Goal: Browse casually: Explore the website without a specific task or goal

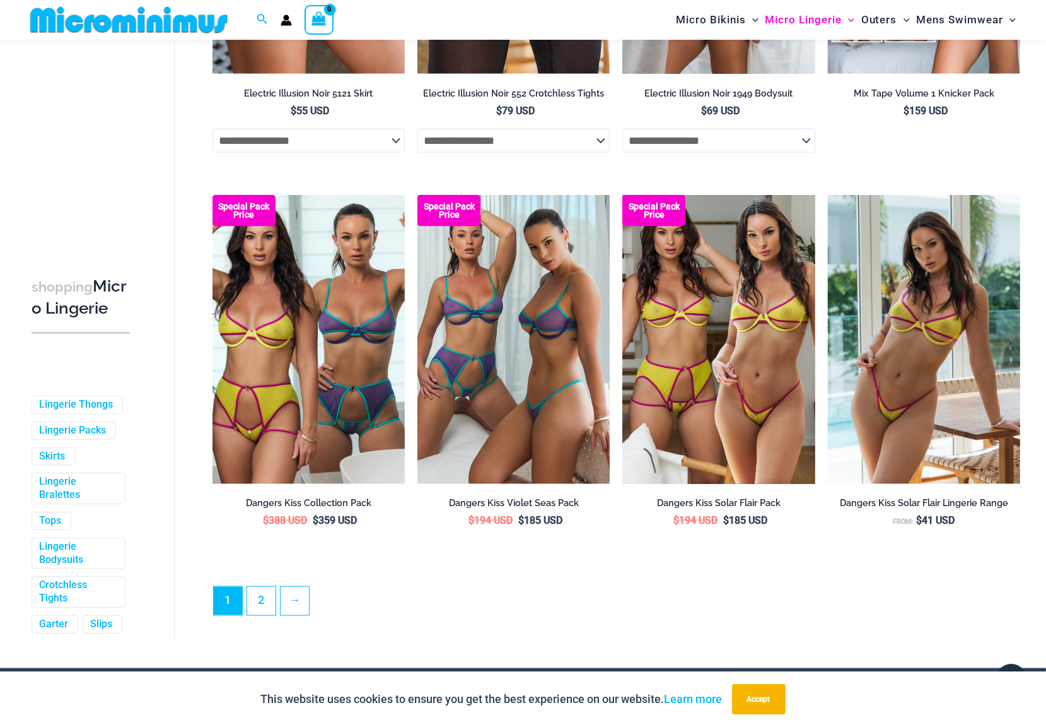
scroll to position [3128, 0]
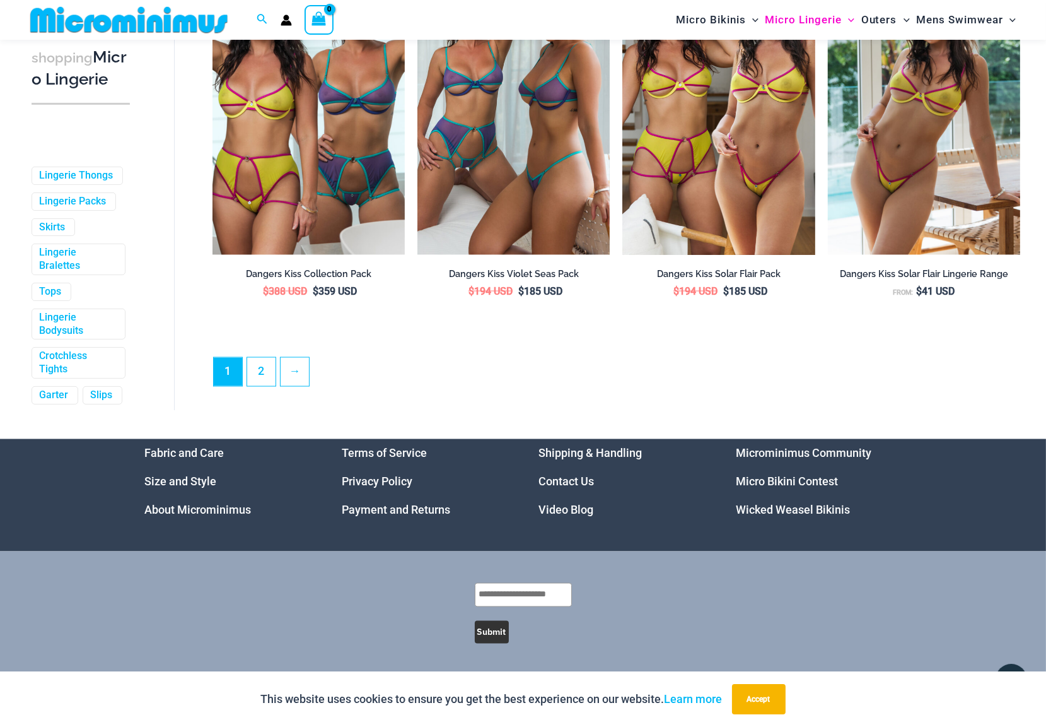
click at [567, 510] on link "Video Blog" at bounding box center [566, 509] width 55 height 13
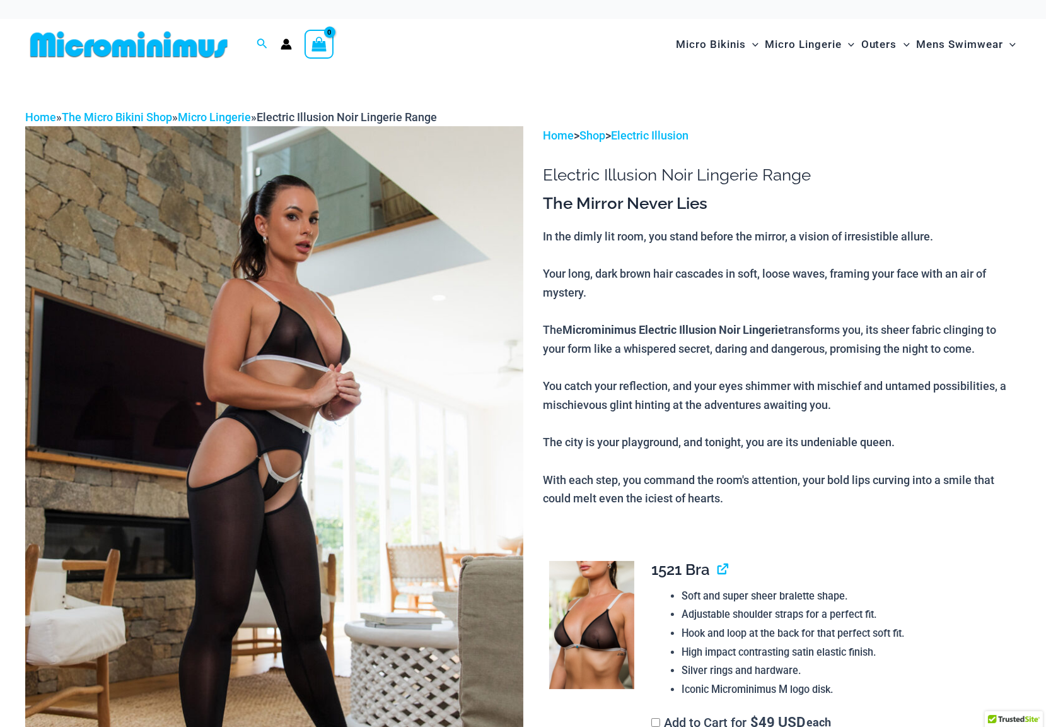
click at [312, 366] on img at bounding box center [274, 499] width 498 height 747
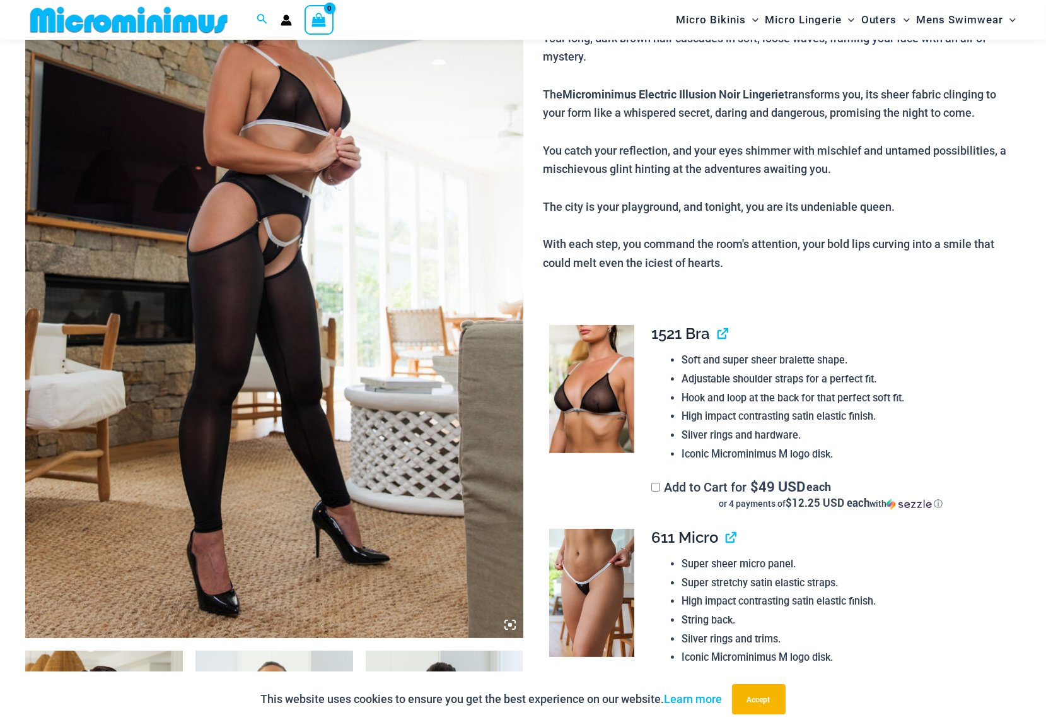
scroll to position [255, 0]
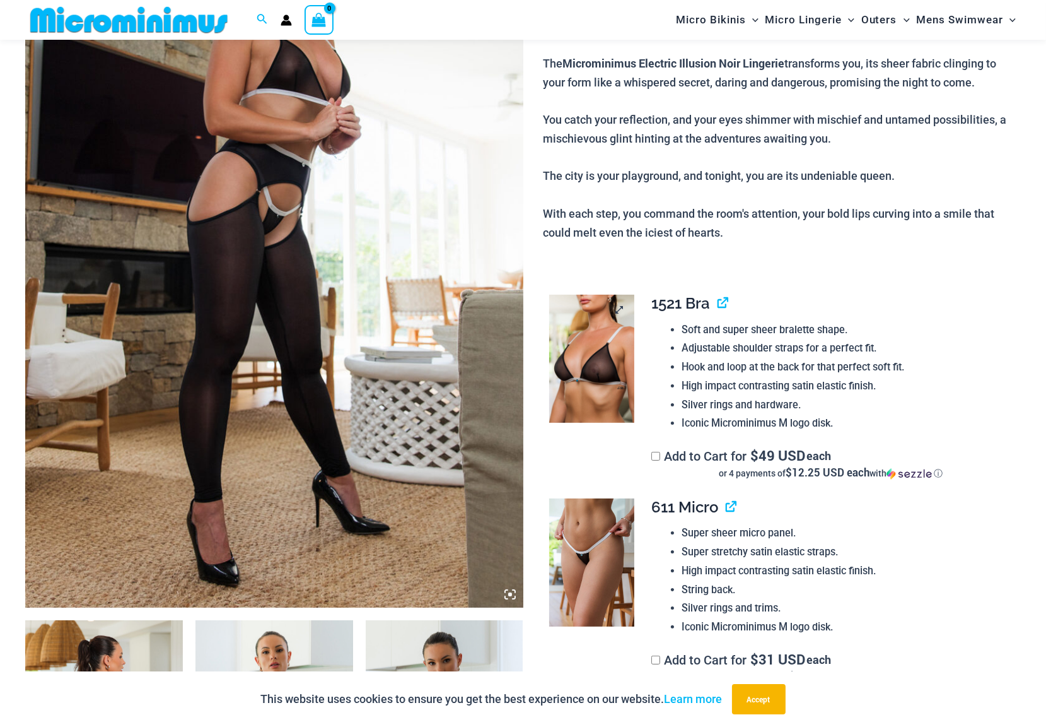
click at [599, 370] on img at bounding box center [591, 359] width 85 height 128
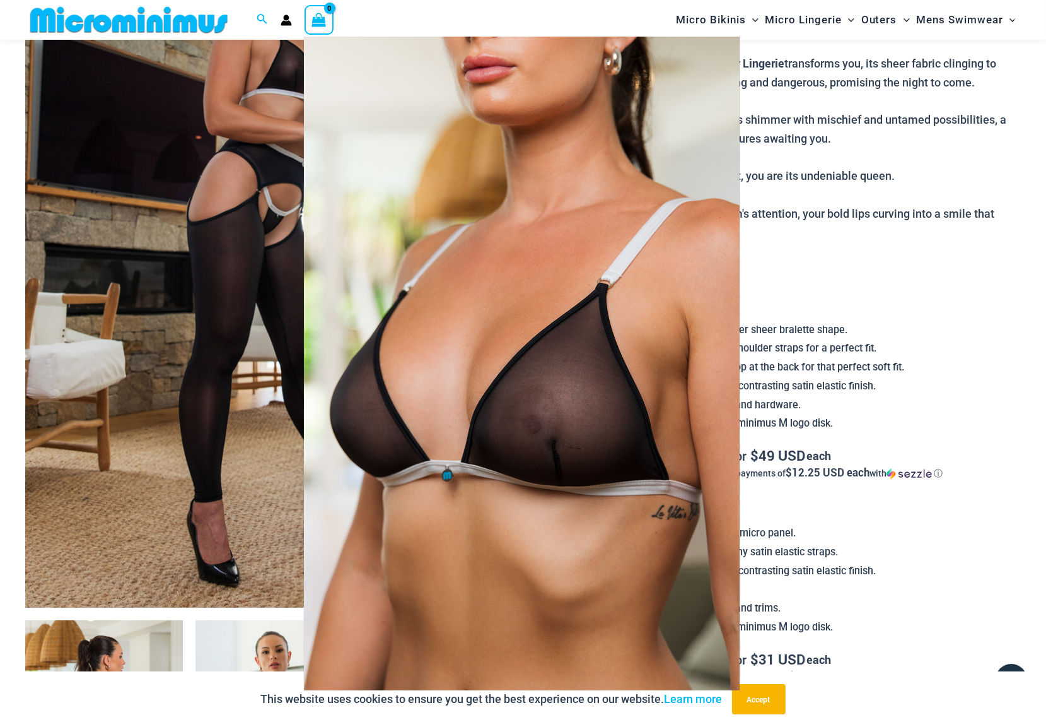
click at [588, 395] on img at bounding box center [522, 363] width 436 height 653
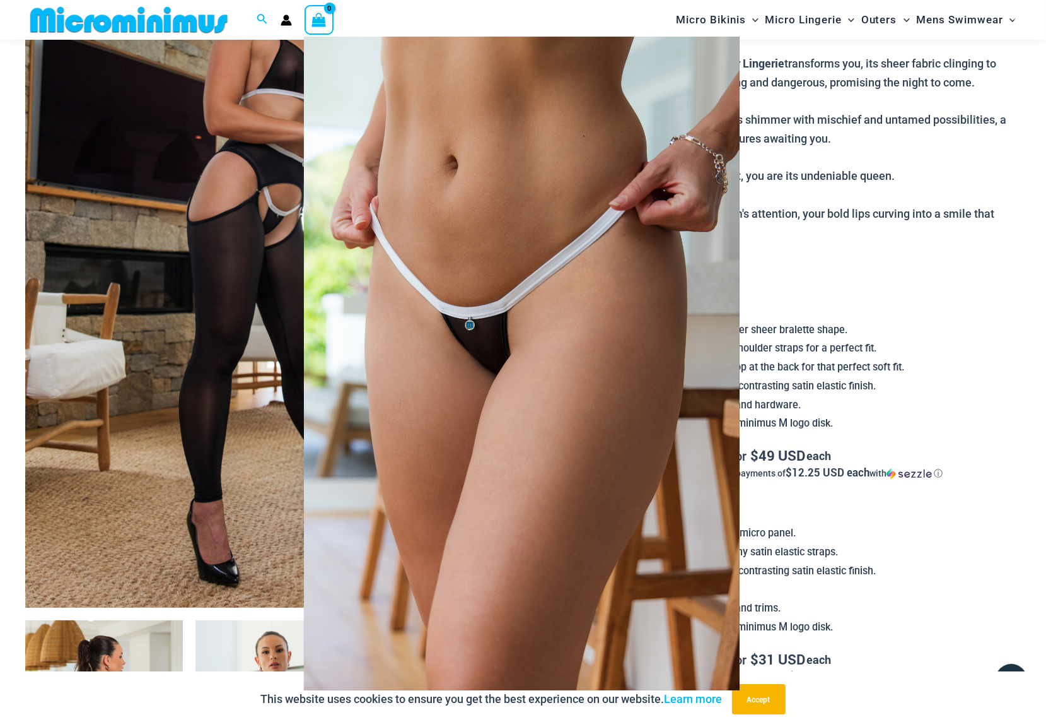
click at [476, 344] on img at bounding box center [522, 363] width 436 height 653
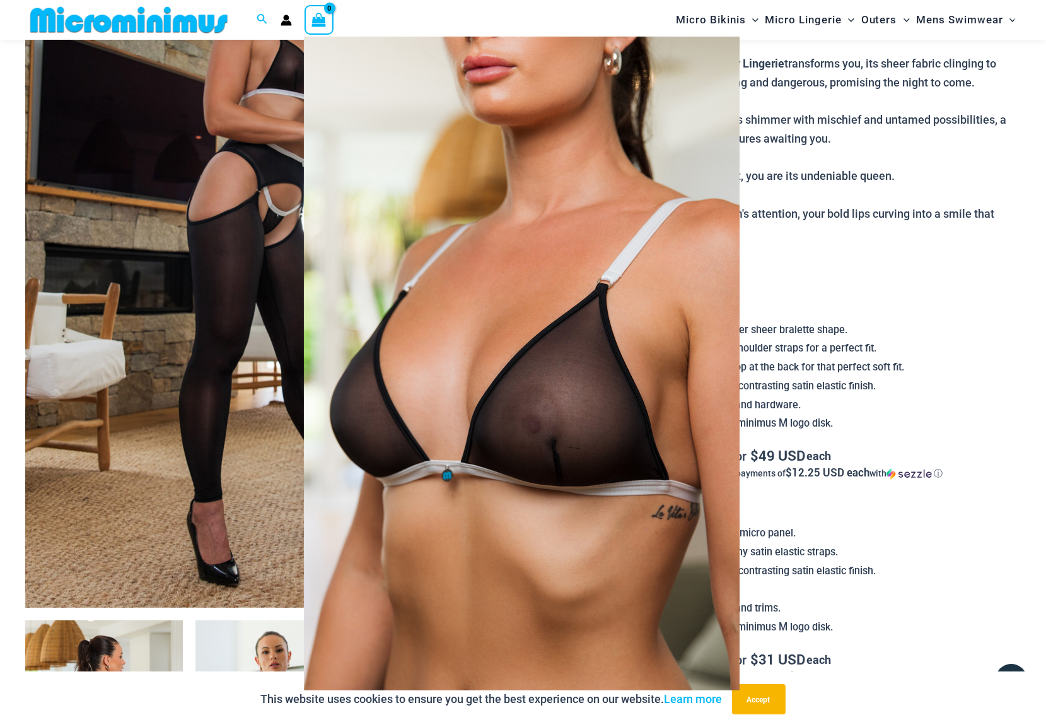
drag, startPoint x: 920, startPoint y: 244, endPoint x: 607, endPoint y: 241, distance: 312.2
click at [918, 244] on div at bounding box center [523, 363] width 1046 height 727
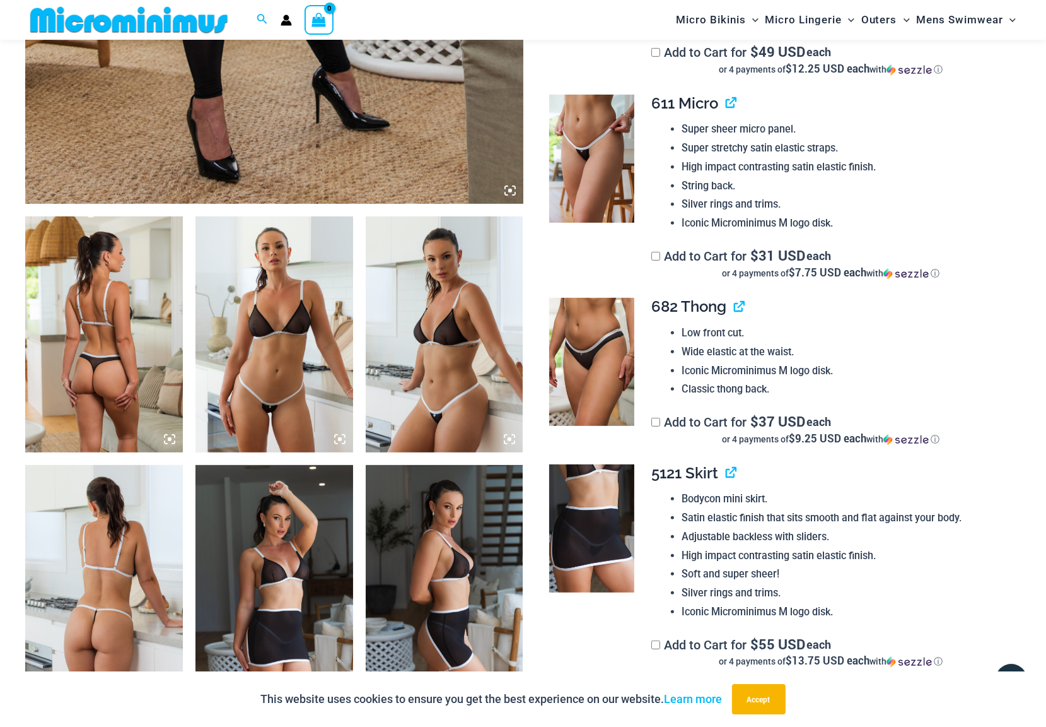
scroll to position [660, 0]
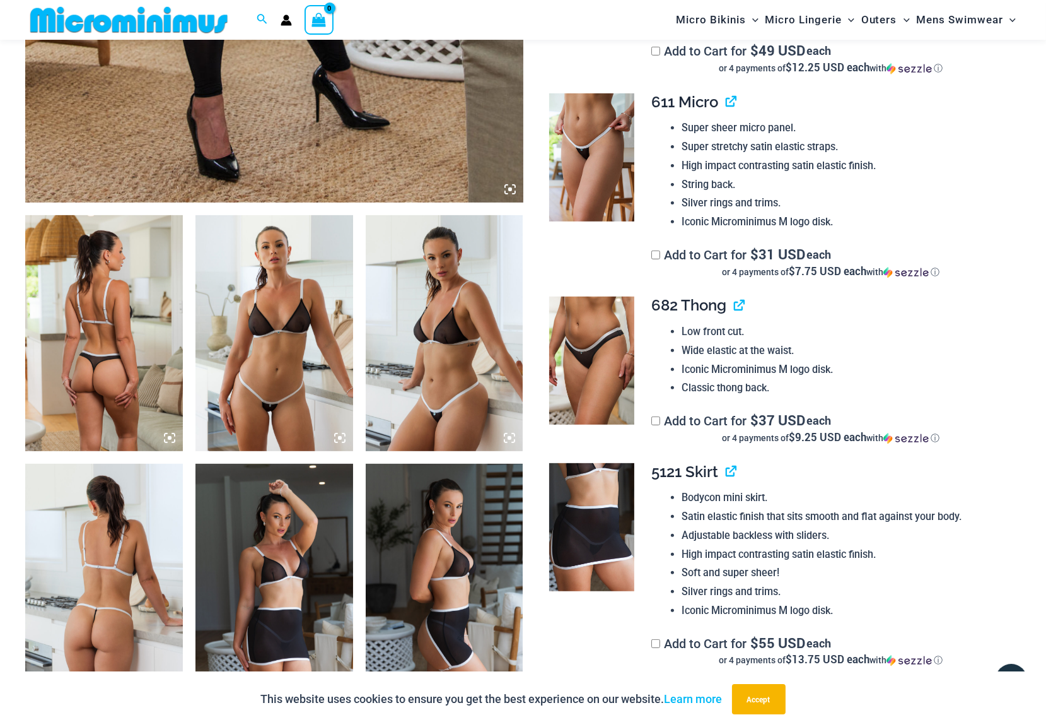
click at [300, 329] on img at bounding box center [275, 333] width 158 height 237
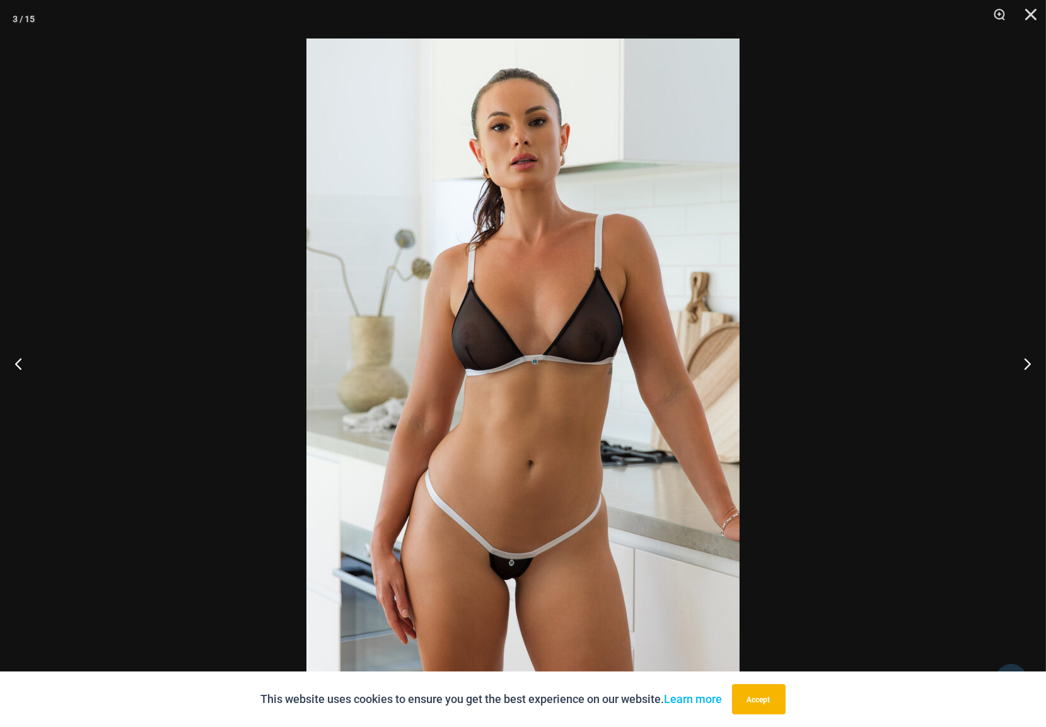
click at [563, 395] on img at bounding box center [523, 363] width 433 height 650
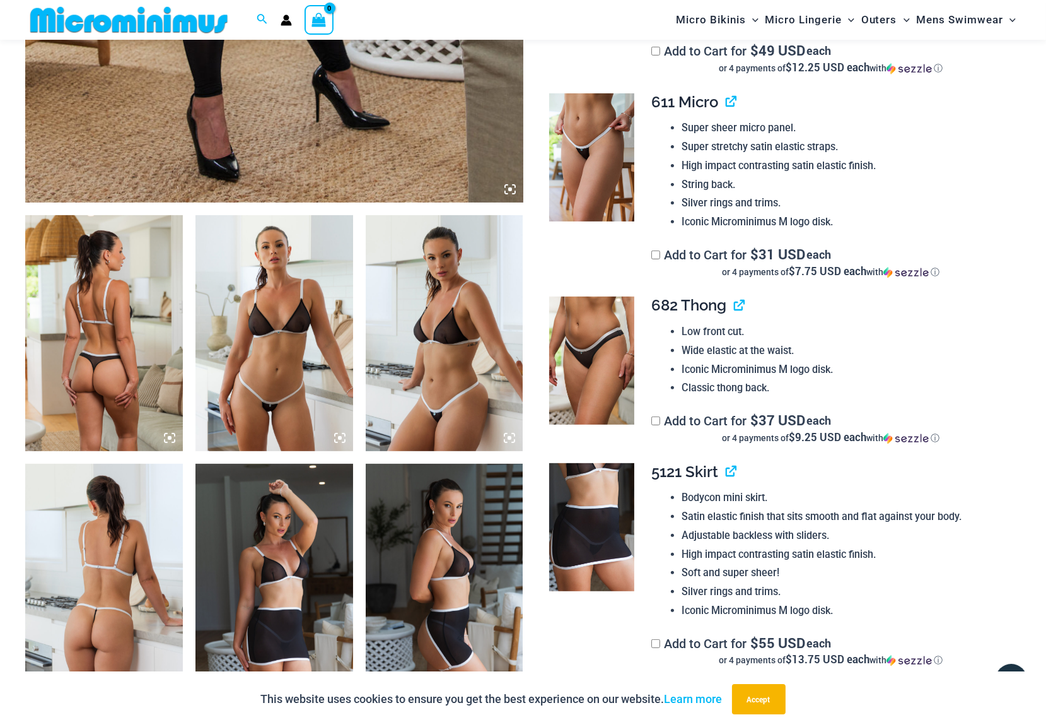
click at [273, 372] on img at bounding box center [275, 333] width 158 height 237
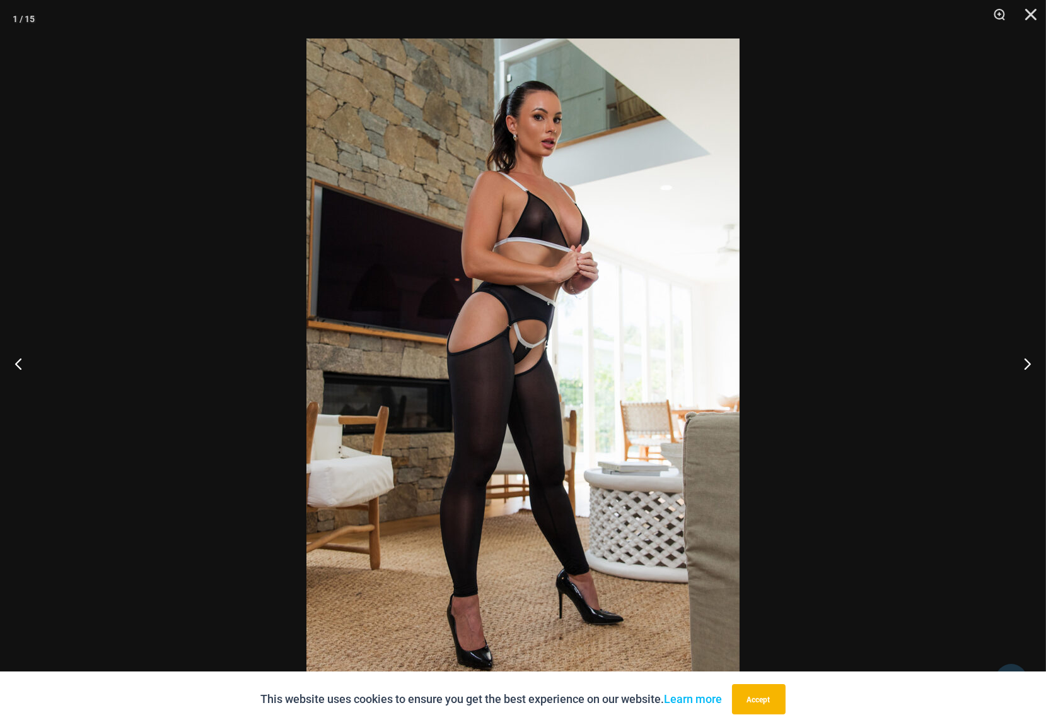
click at [903, 138] on div at bounding box center [523, 363] width 1046 height 727
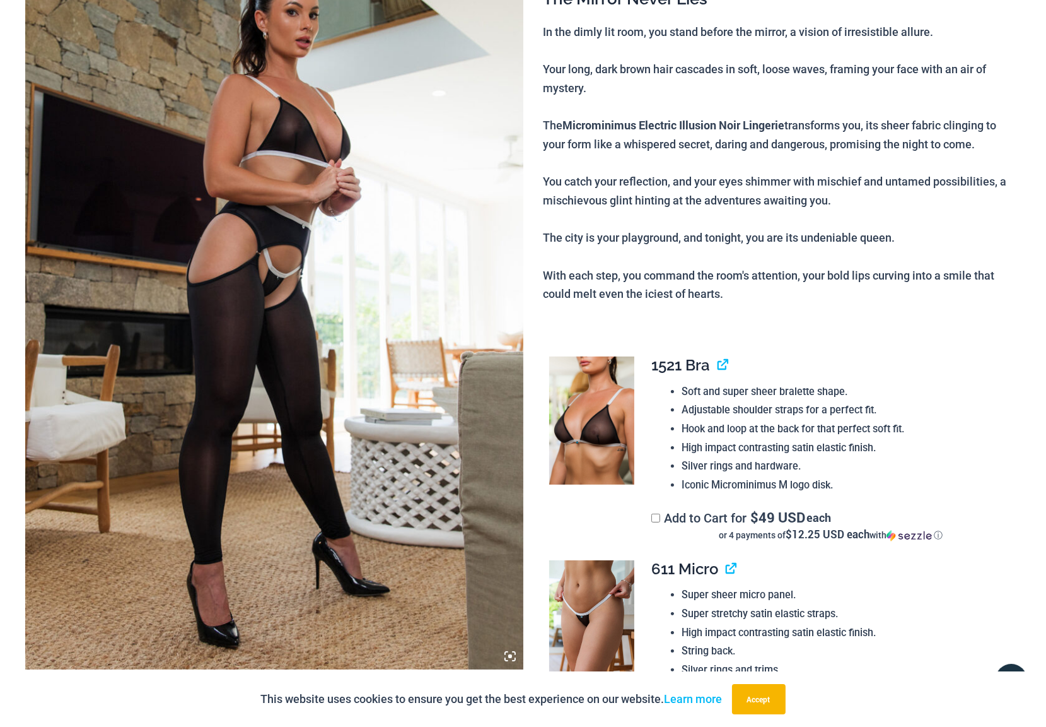
scroll to position [0, 0]
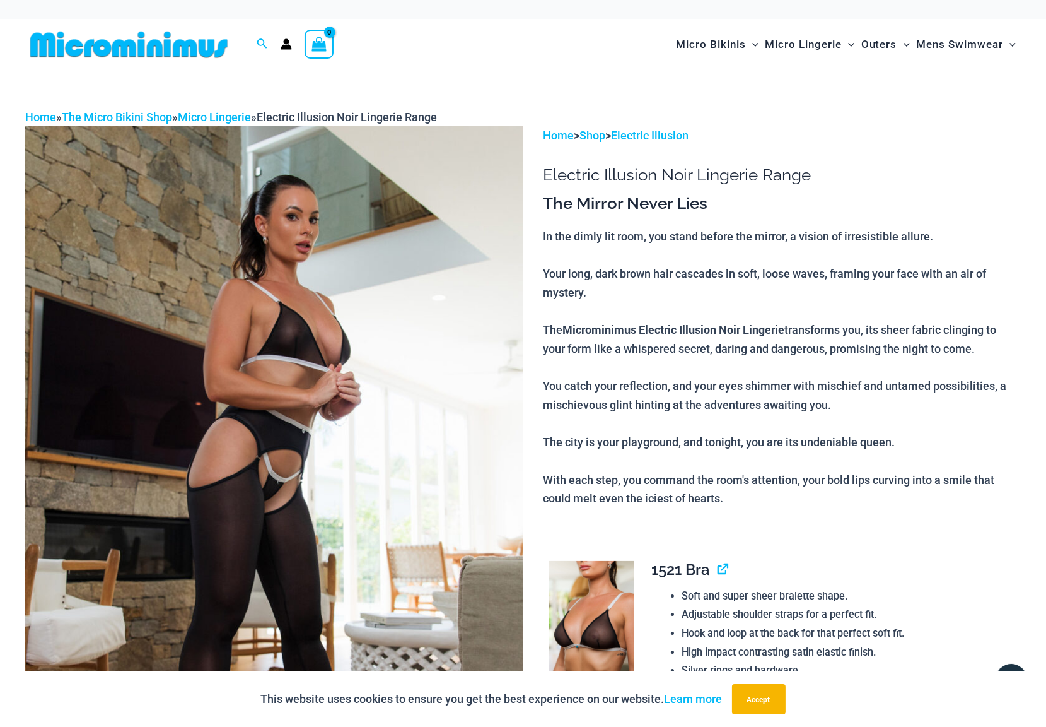
click at [113, 47] on img at bounding box center [129, 44] width 208 height 28
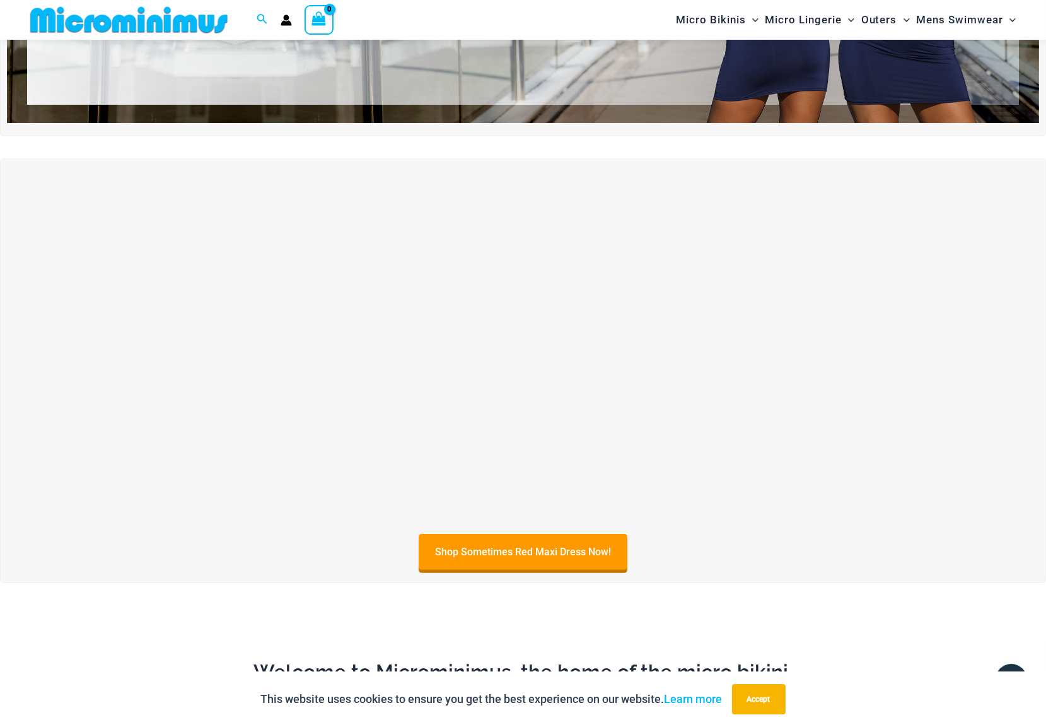
scroll to position [346, 0]
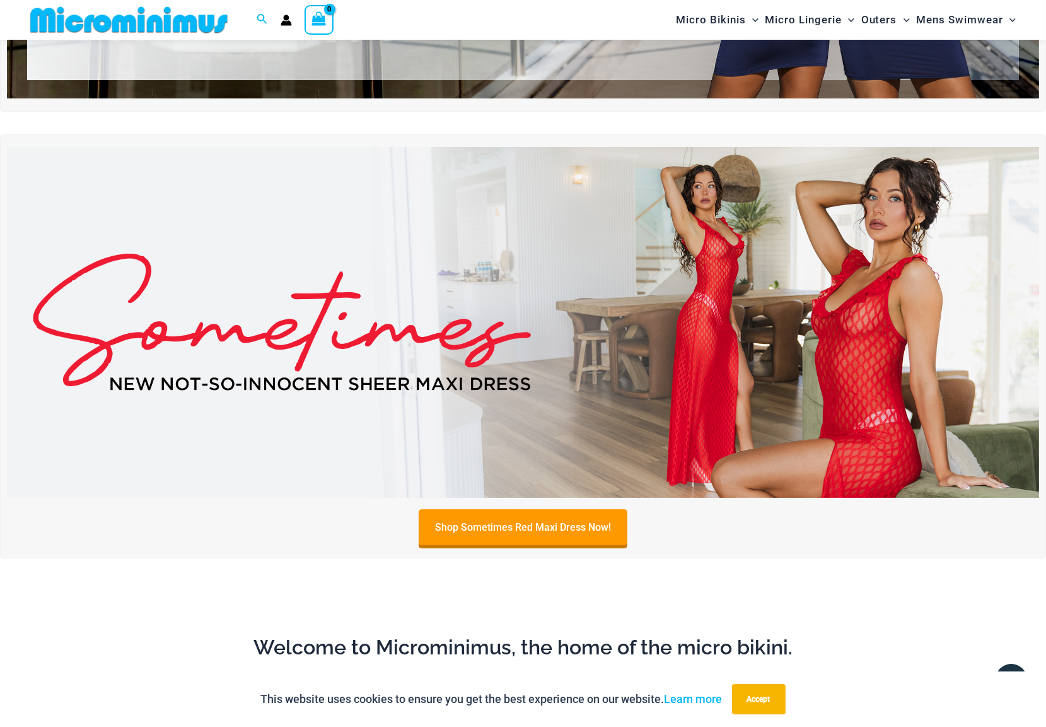
click at [443, 265] on img at bounding box center [523, 322] width 1033 height 351
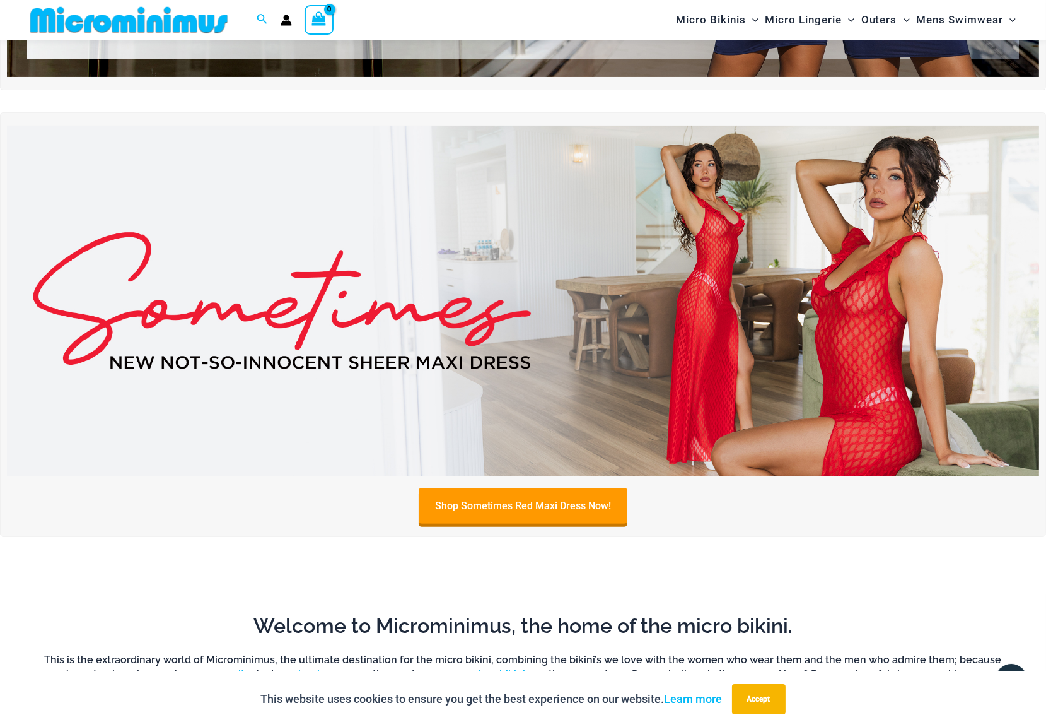
scroll to position [0, 0]
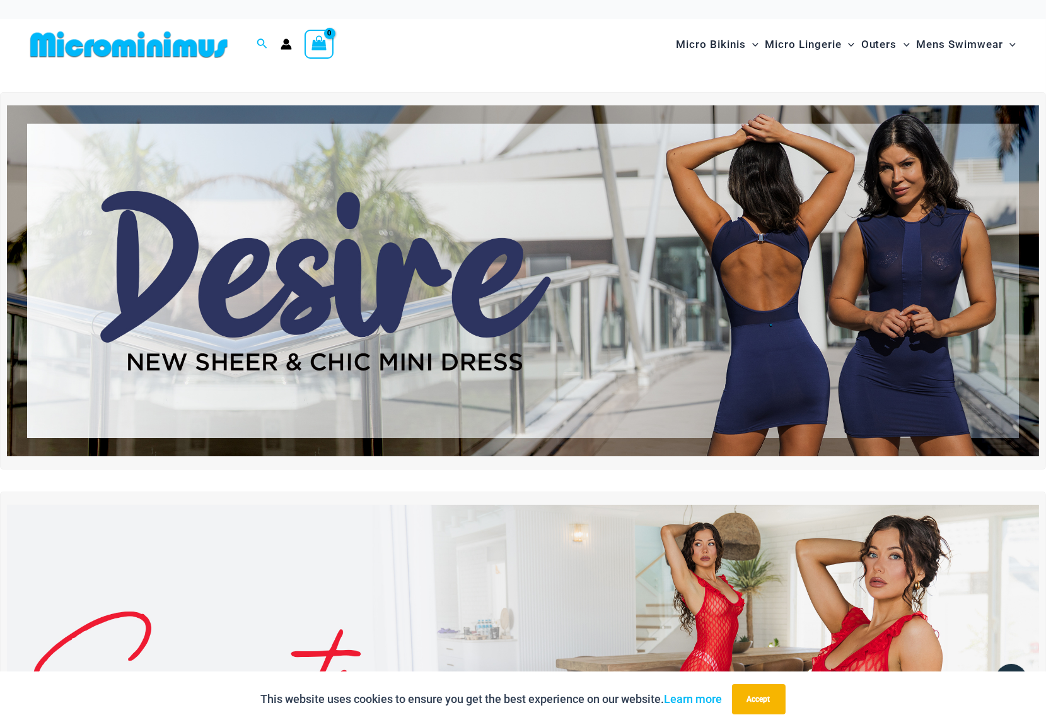
click at [534, 356] on img at bounding box center [523, 280] width 1033 height 351
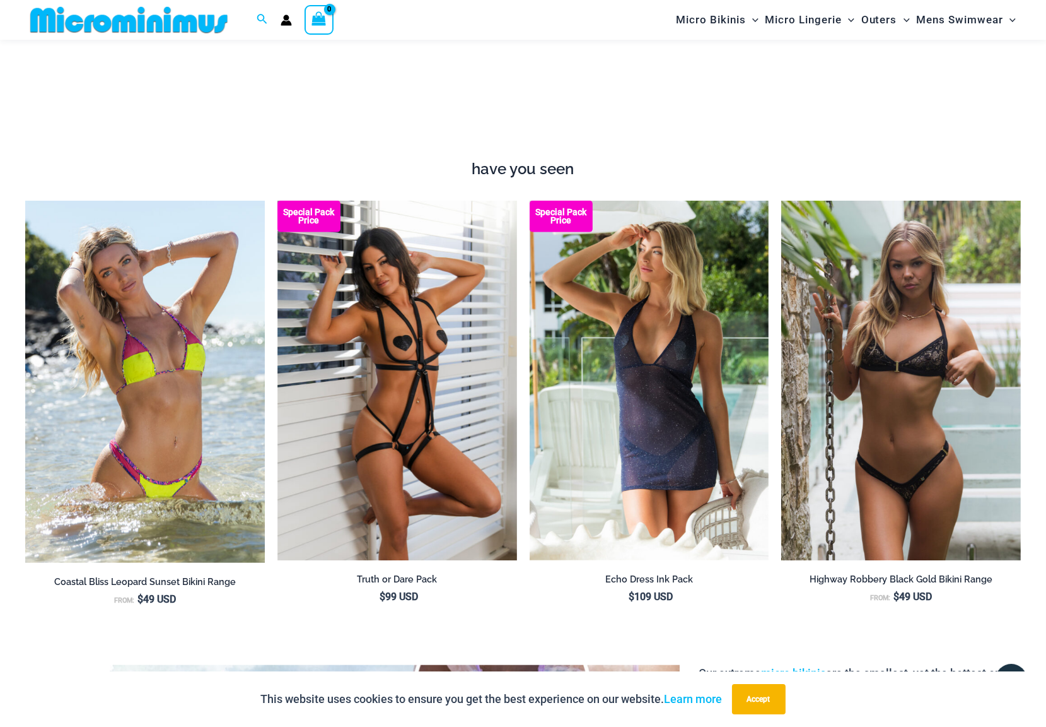
scroll to position [1516, 0]
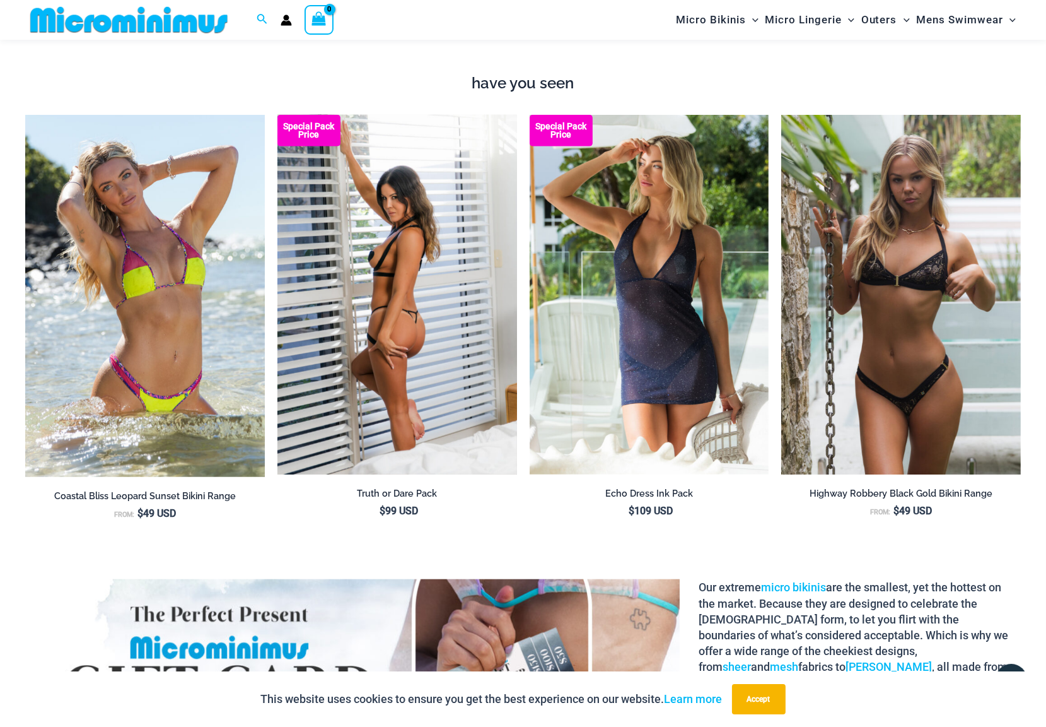
click at [364, 315] on img at bounding box center [398, 295] width 240 height 360
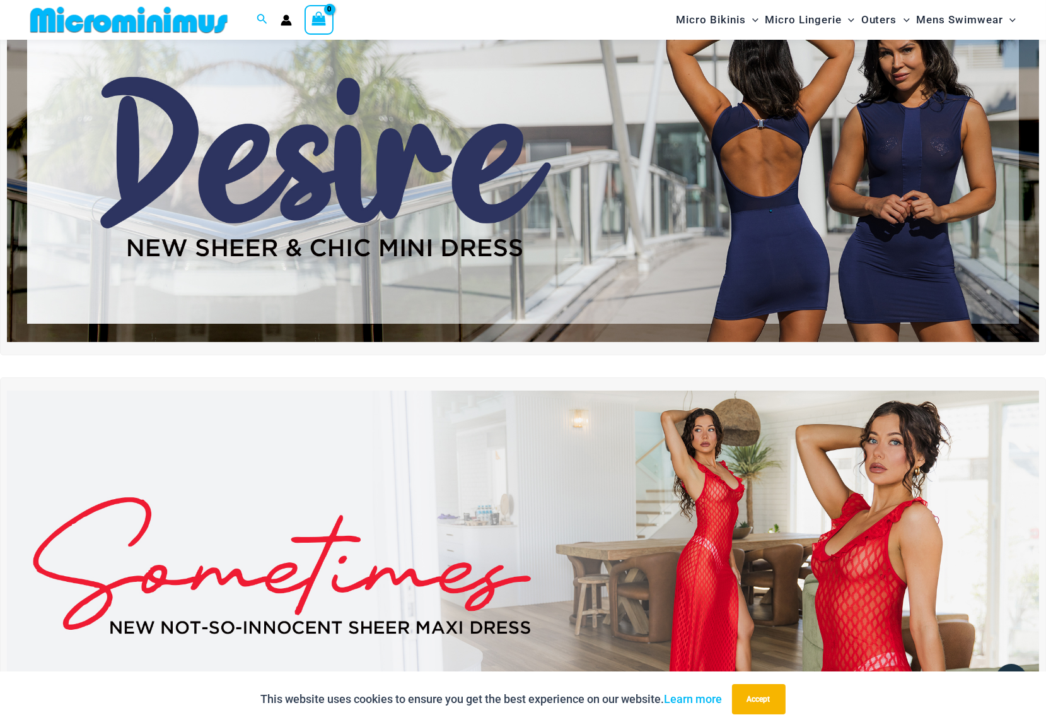
scroll to position [0, 0]
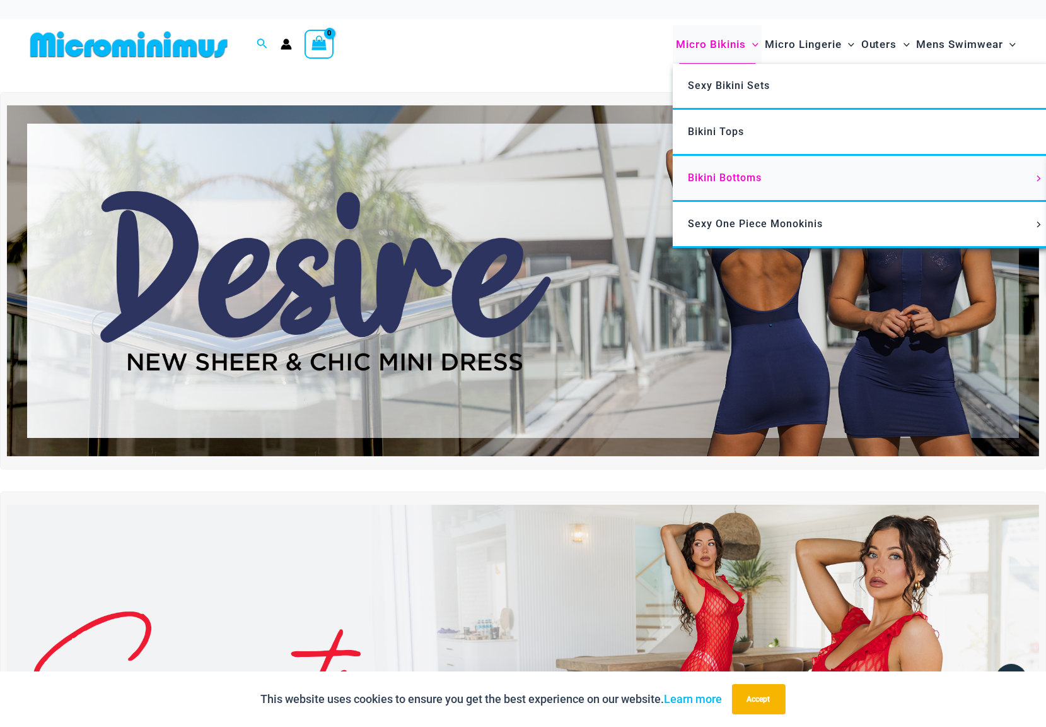
click at [755, 179] on span "Bikini Bottoms" at bounding box center [725, 178] width 74 height 12
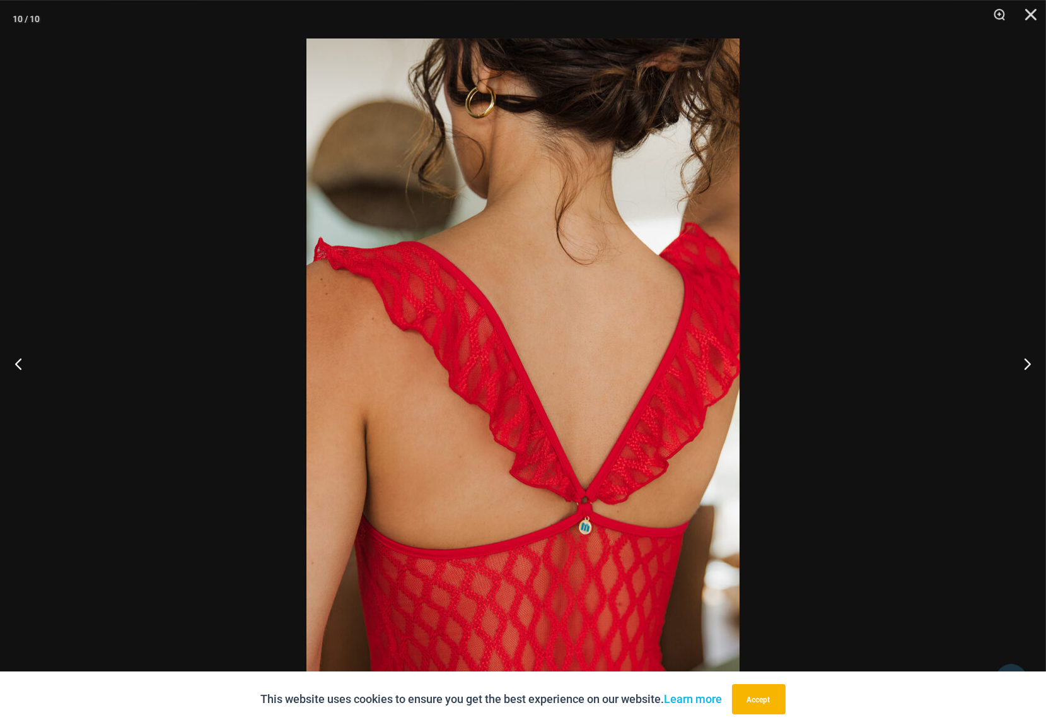
click at [888, 274] on div at bounding box center [523, 363] width 1046 height 727
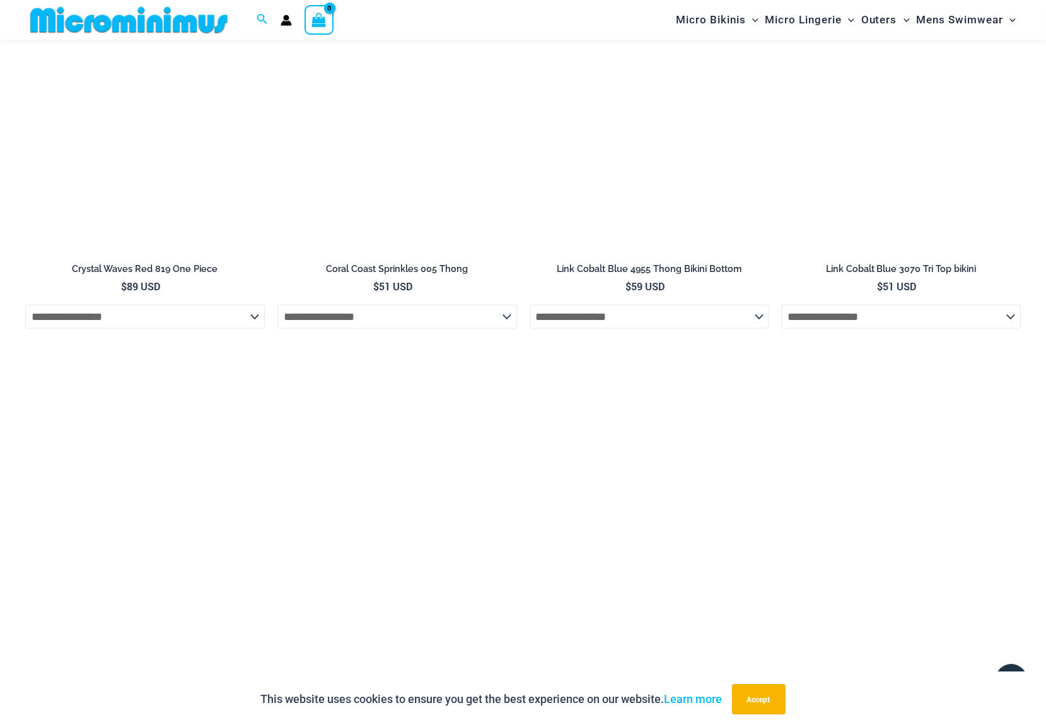
scroll to position [2400, 0]
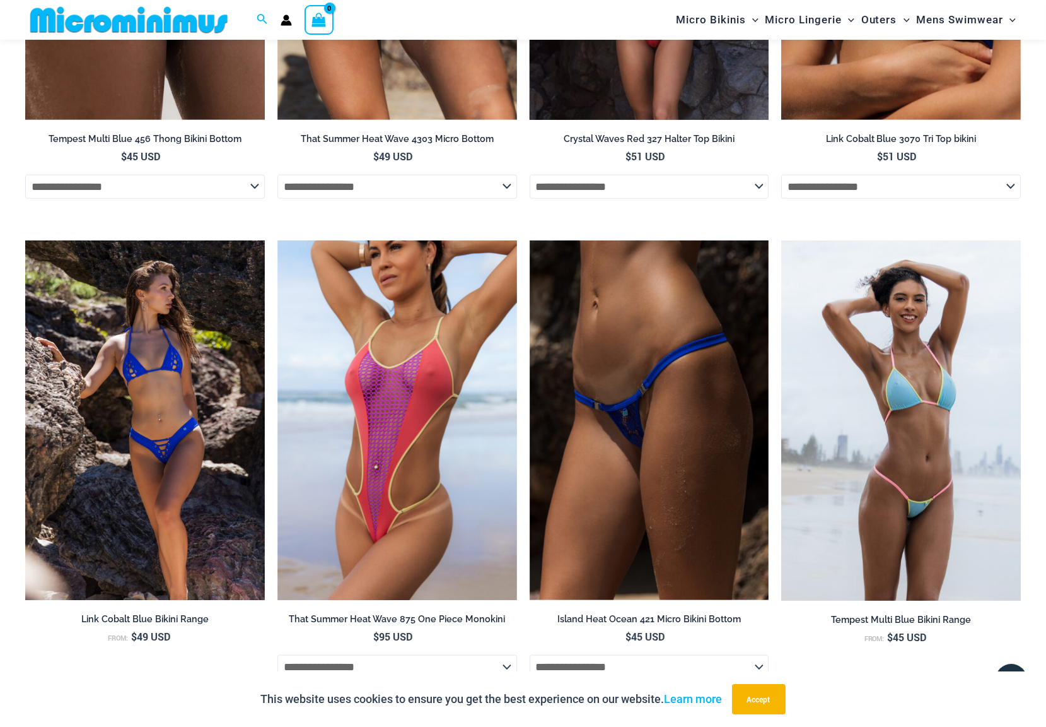
scroll to position [2011, 0]
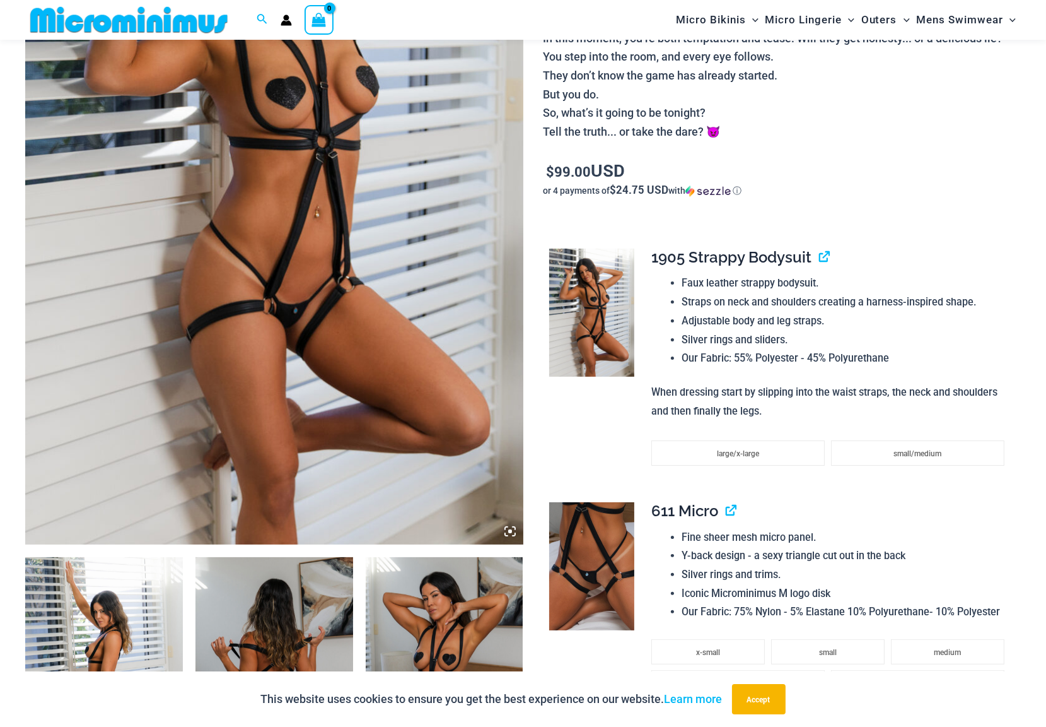
scroll to position [426, 0]
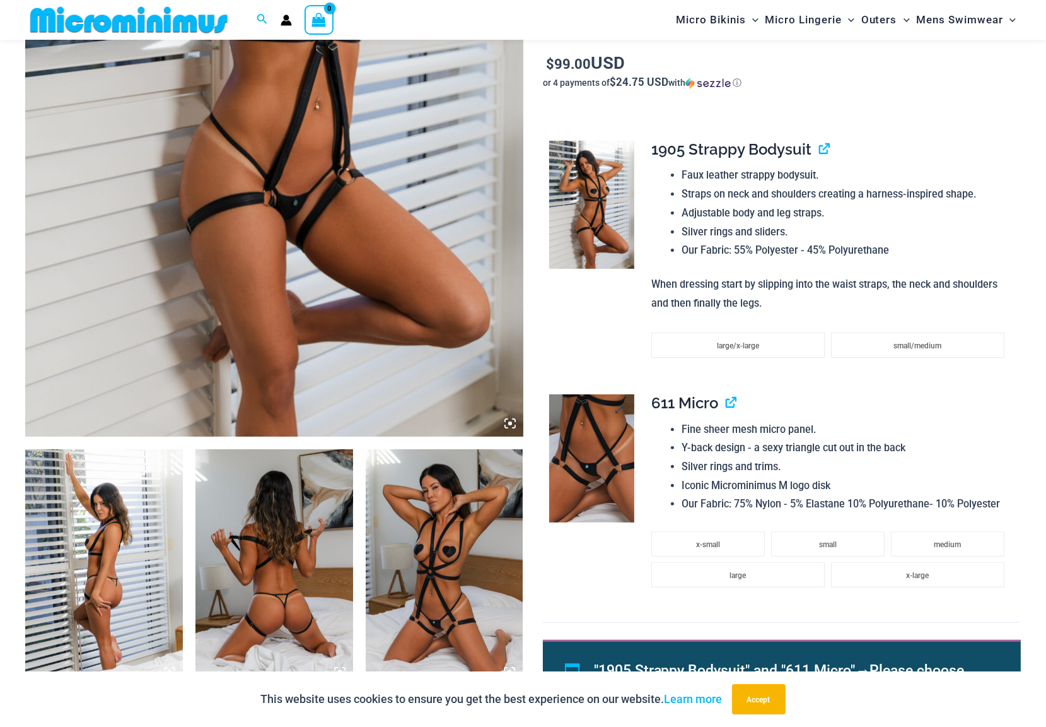
click at [589, 462] on img at bounding box center [591, 458] width 85 height 128
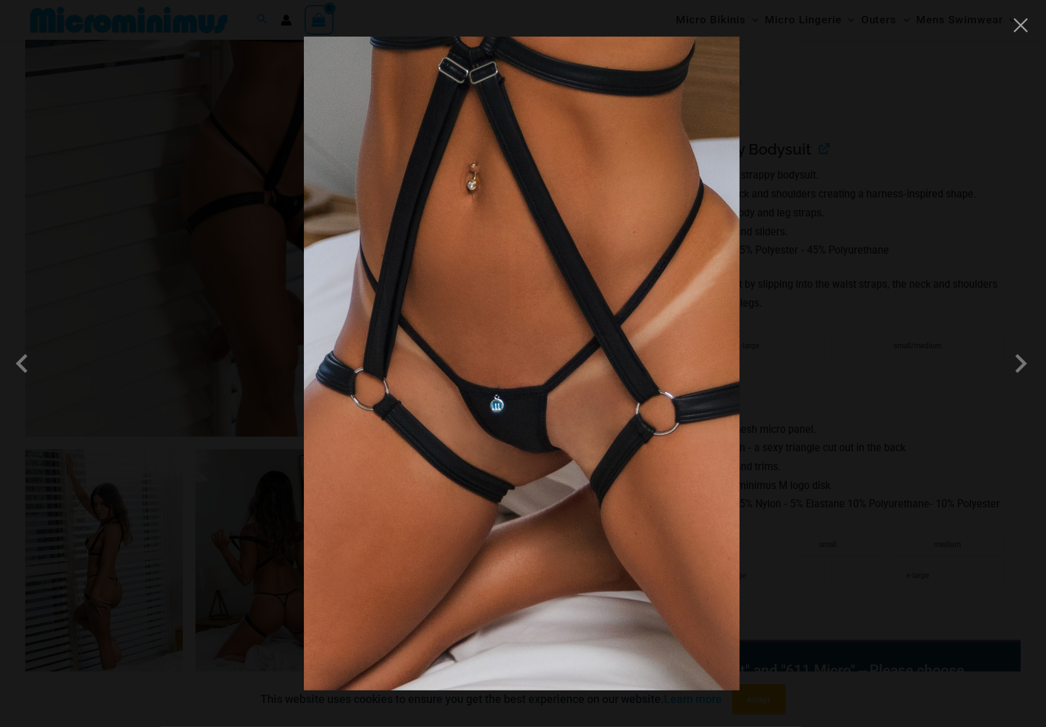
click at [631, 440] on img at bounding box center [522, 363] width 436 height 653
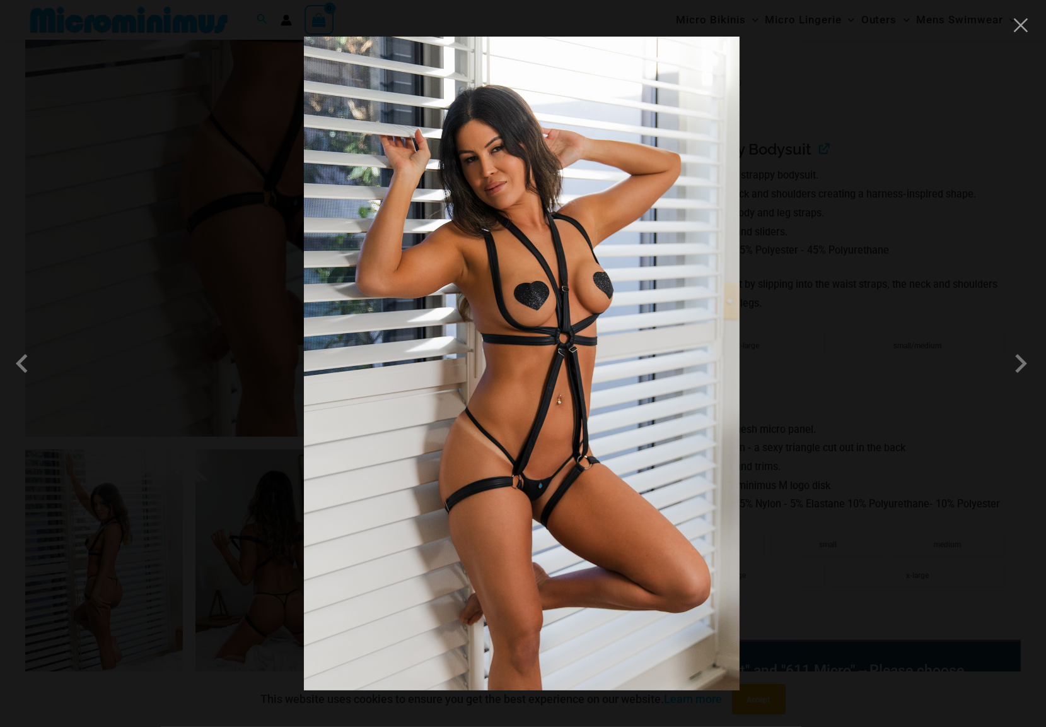
click at [800, 418] on div at bounding box center [523, 363] width 1046 height 727
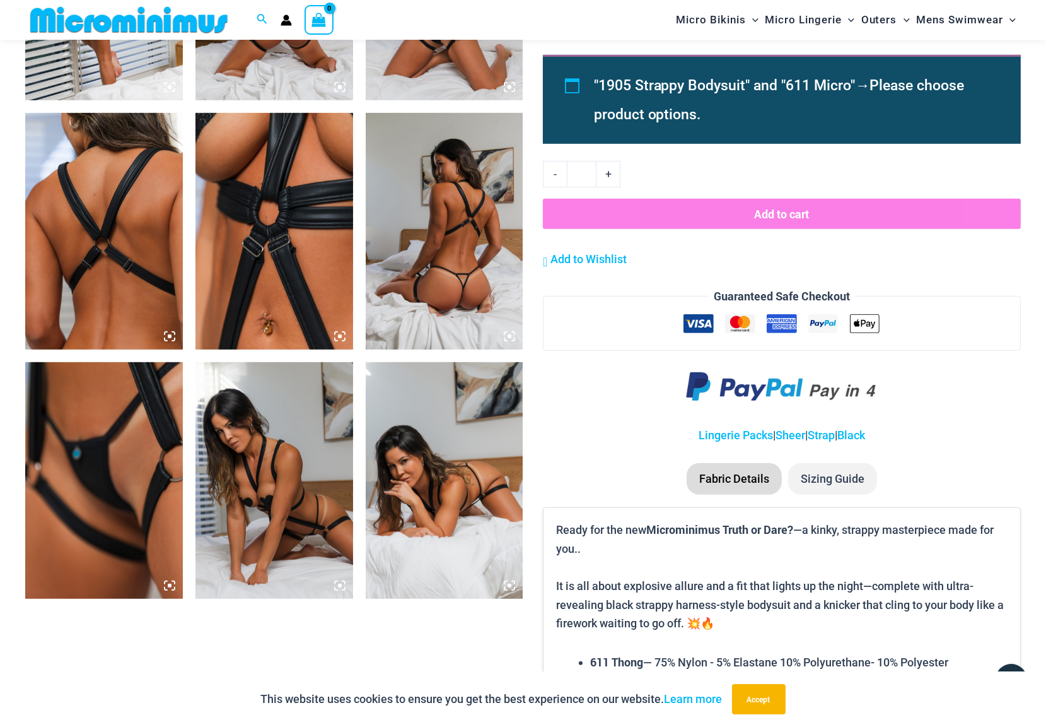
scroll to position [1051, 0]
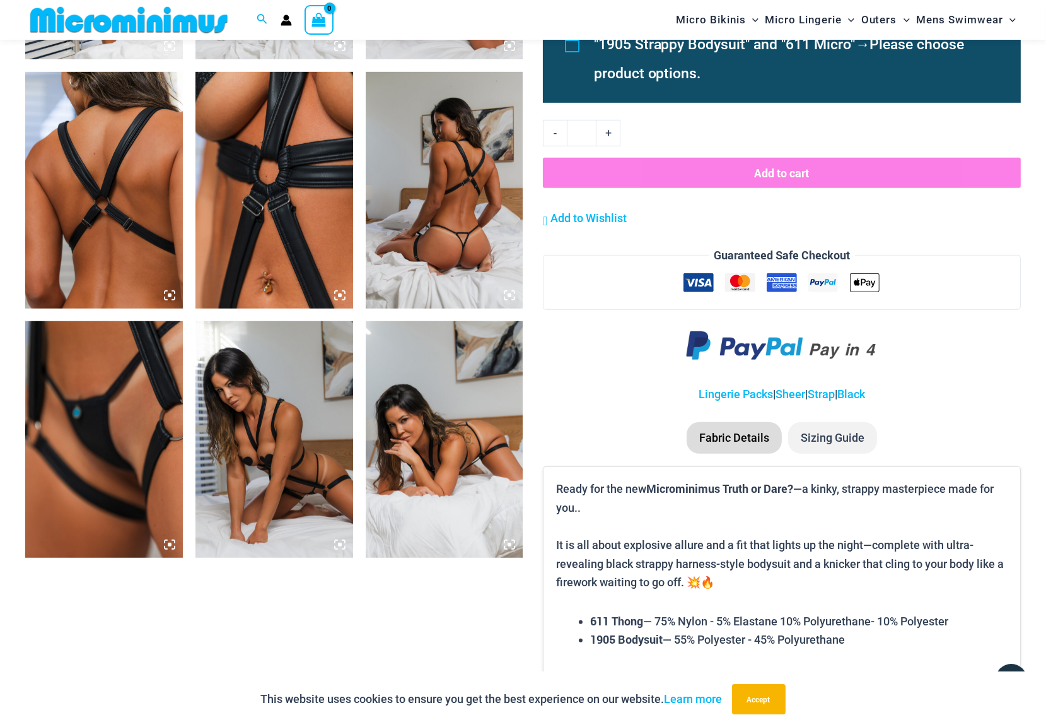
click at [167, 348] on img at bounding box center [104, 439] width 158 height 237
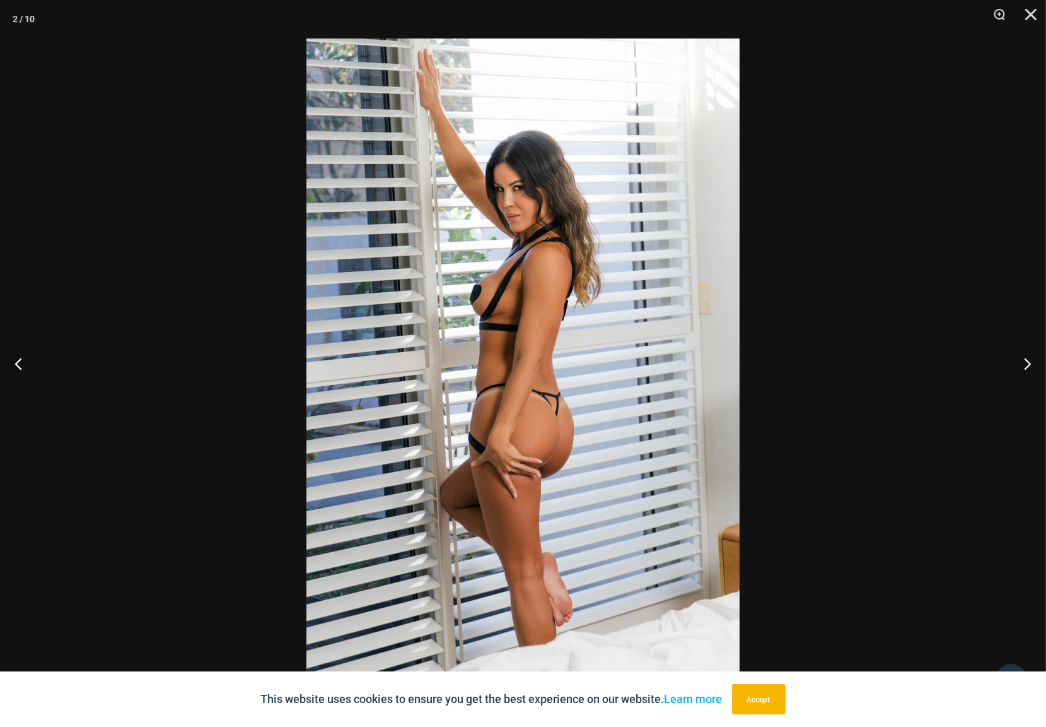
click at [797, 253] on div at bounding box center [523, 363] width 1046 height 727
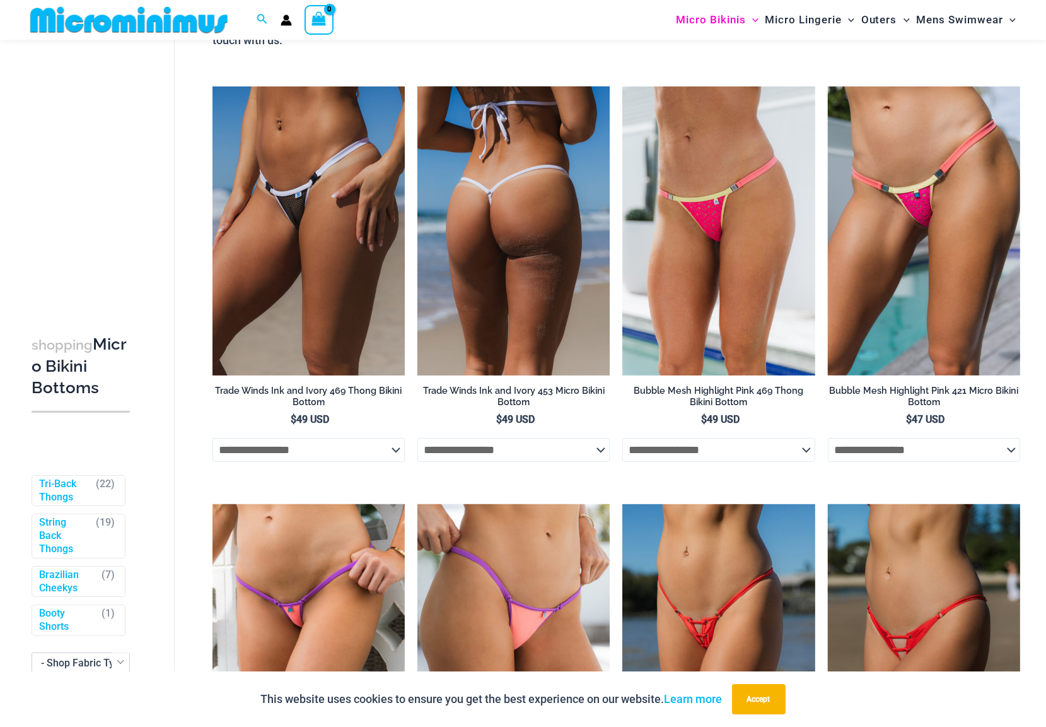
scroll to position [679, 0]
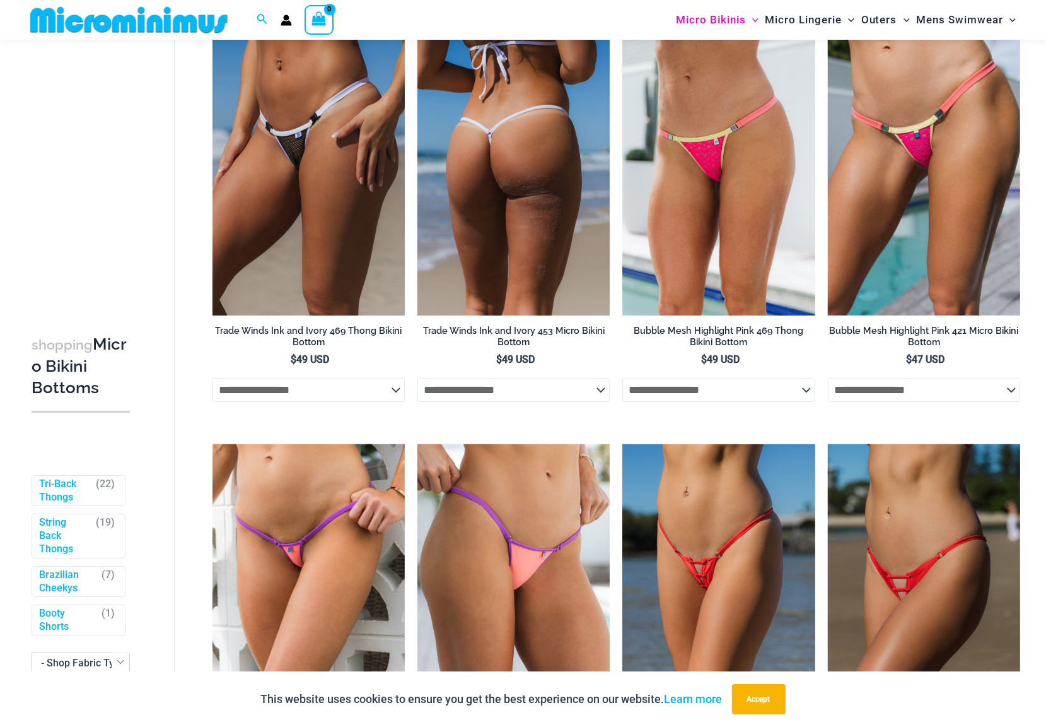
click at [551, 208] on img at bounding box center [514, 170] width 192 height 289
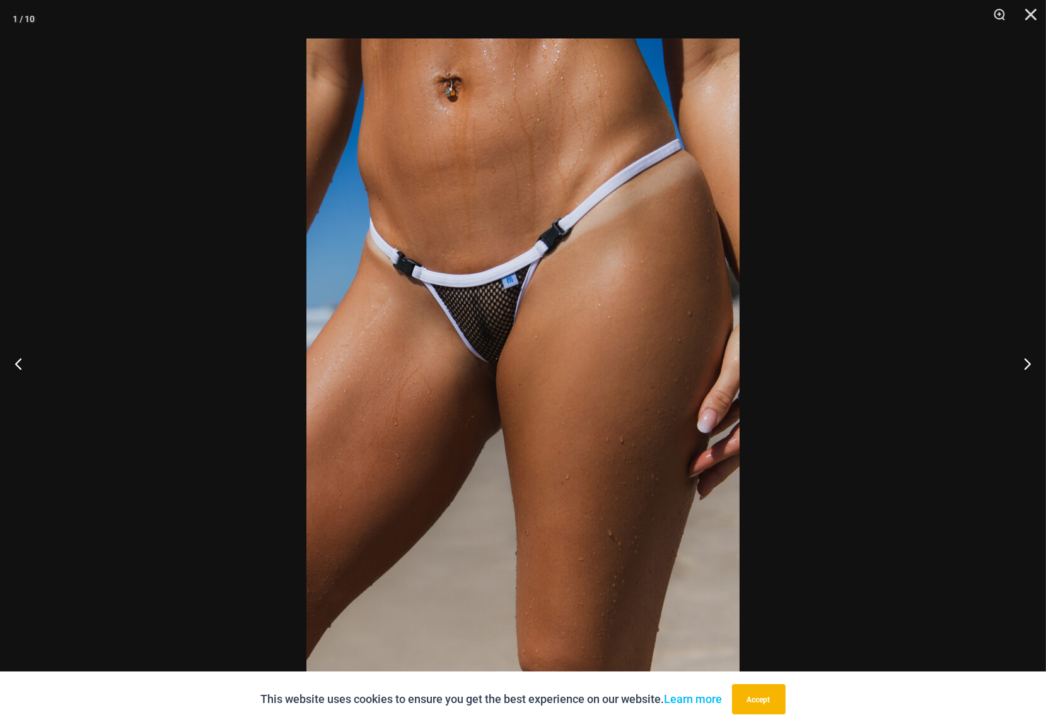
click at [502, 363] on img at bounding box center [523, 363] width 433 height 650
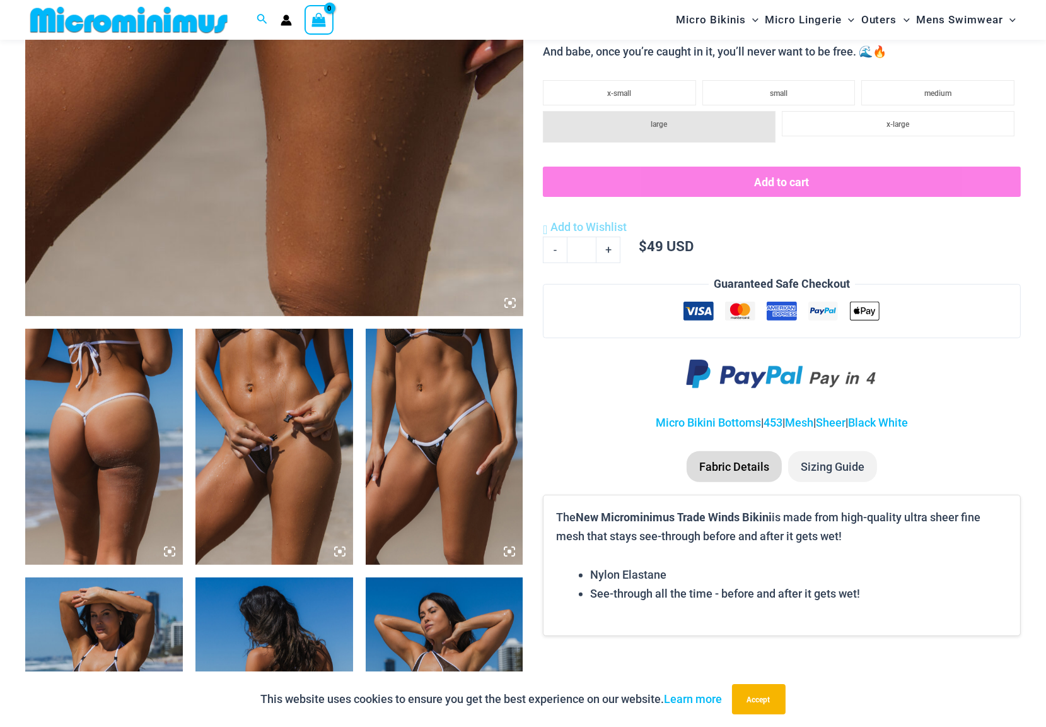
scroll to position [546, 0]
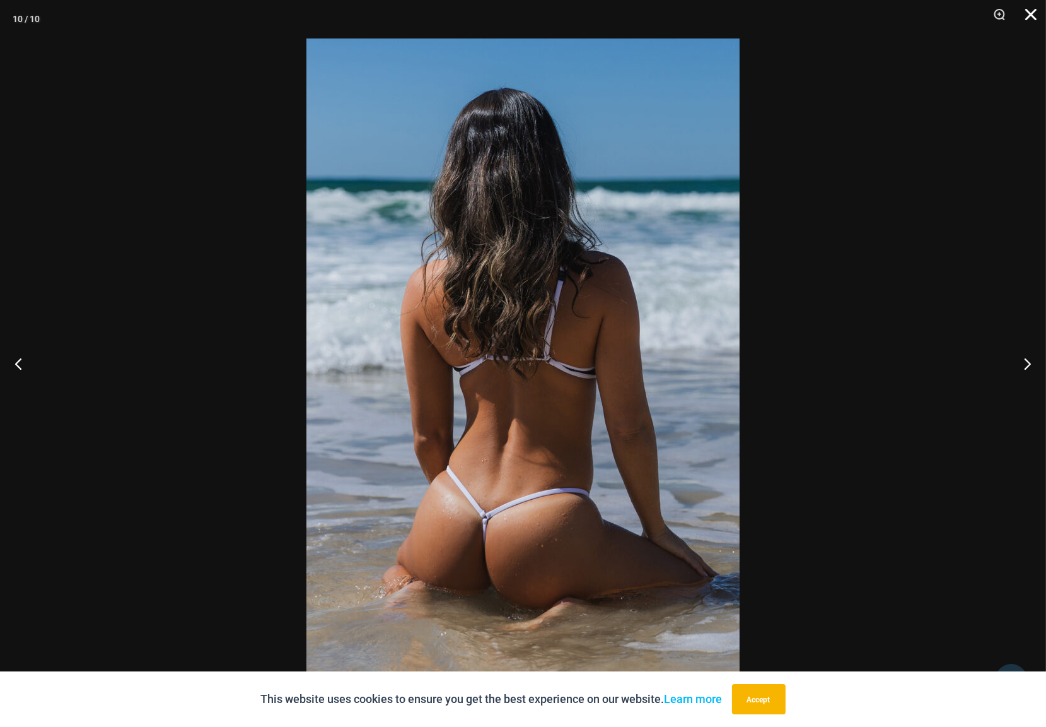
click at [1031, 11] on button "Close" at bounding box center [1027, 19] width 32 height 38
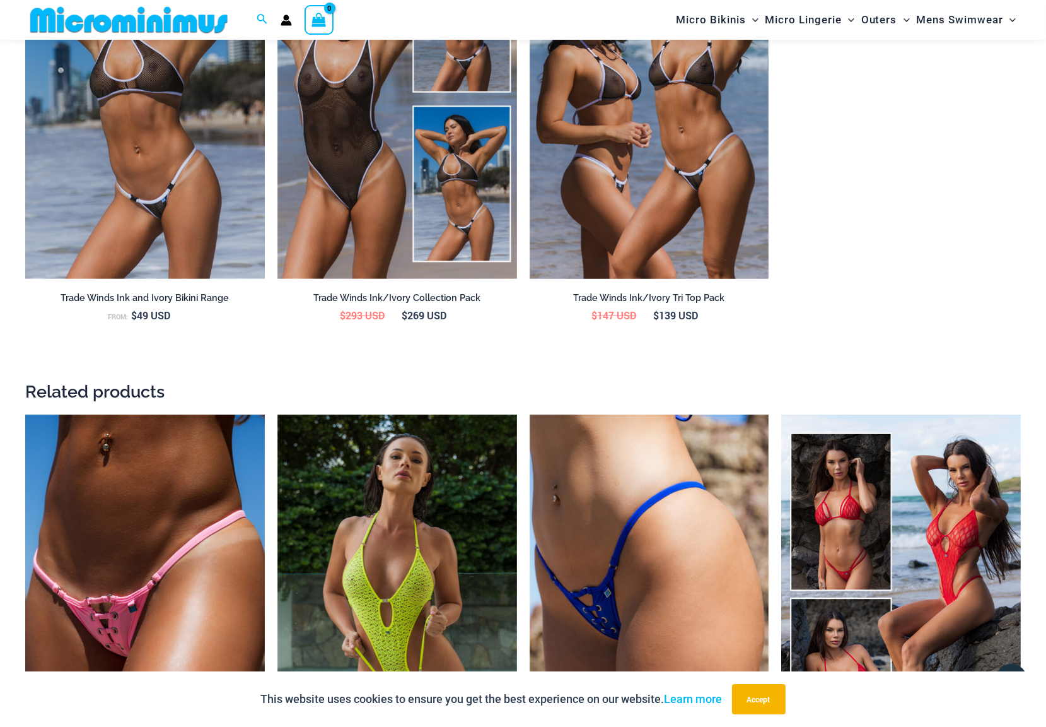
scroll to position [1697, 0]
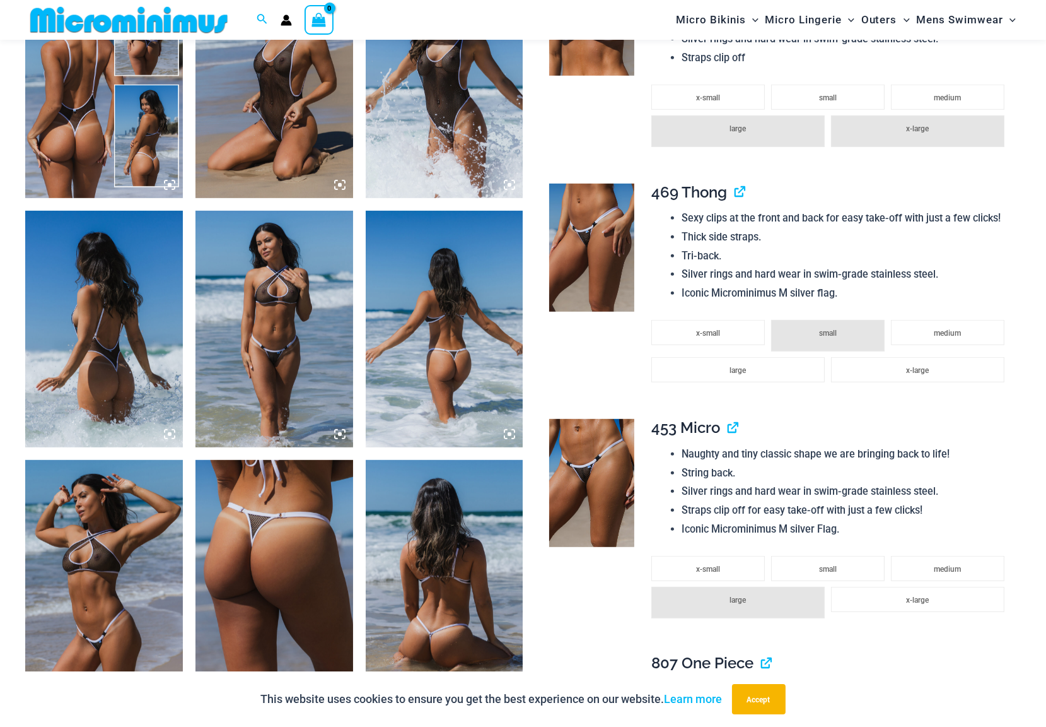
scroll to position [934, 0]
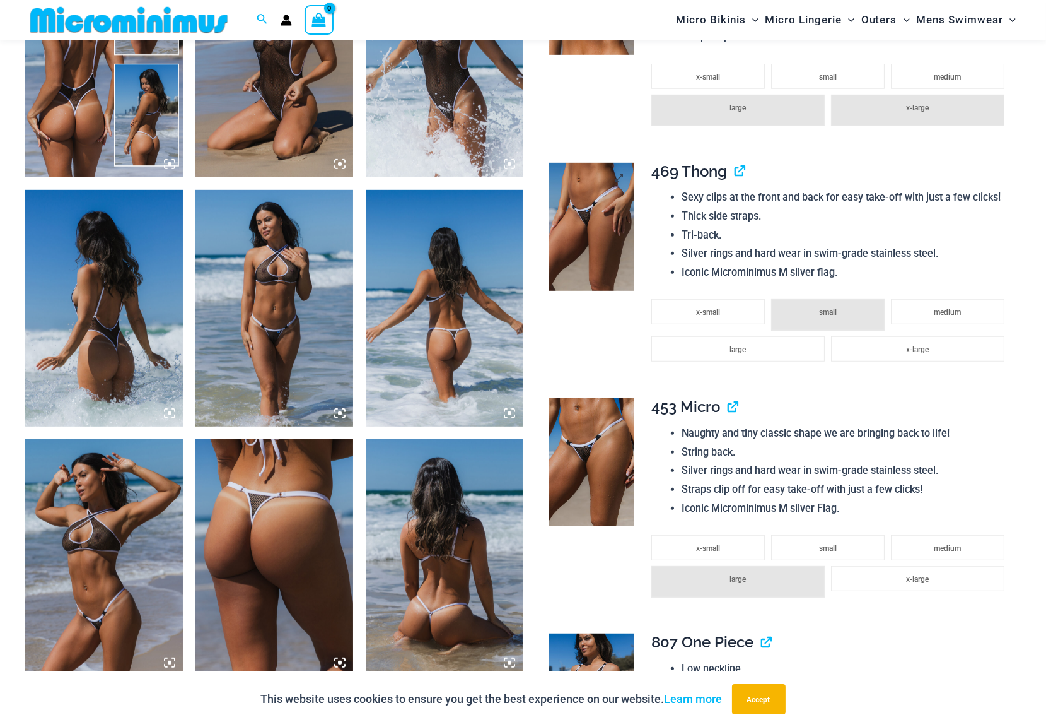
click at [605, 241] on img at bounding box center [591, 227] width 85 height 128
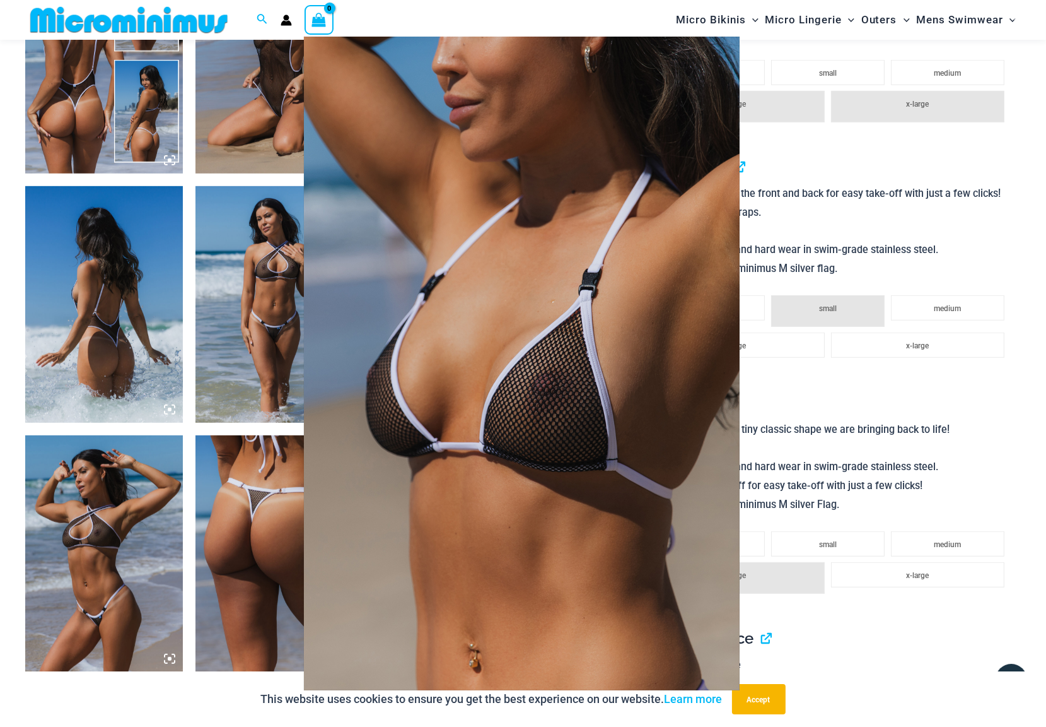
click at [865, 447] on div at bounding box center [523, 363] width 1046 height 727
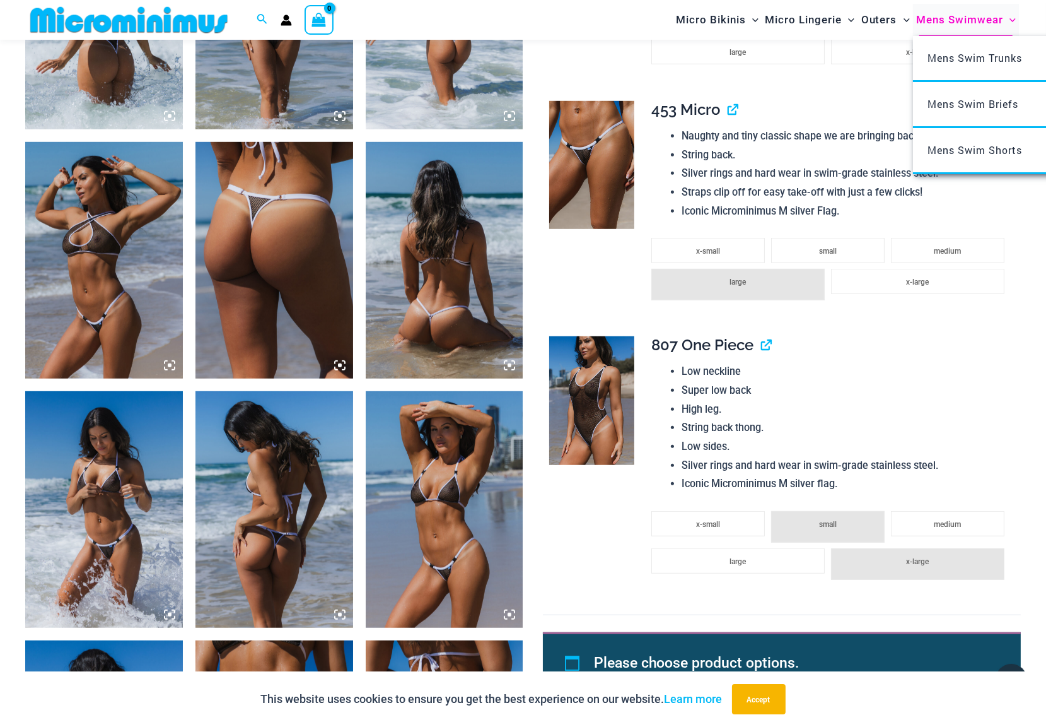
scroll to position [1192, 0]
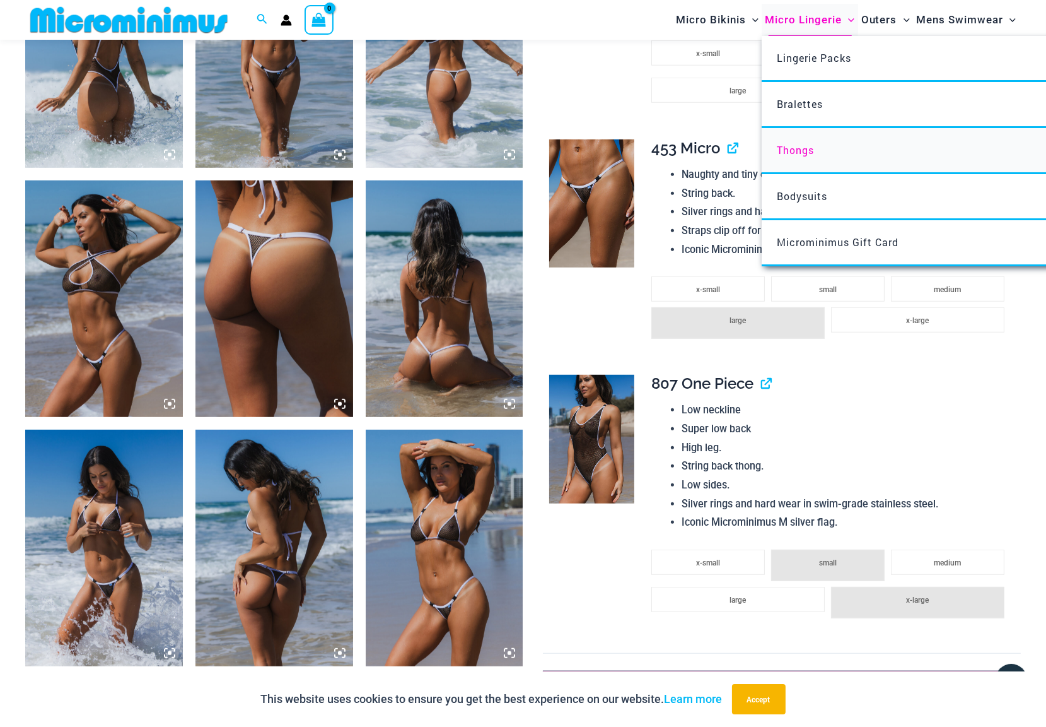
click at [799, 149] on span "Thongs" at bounding box center [795, 149] width 37 height 13
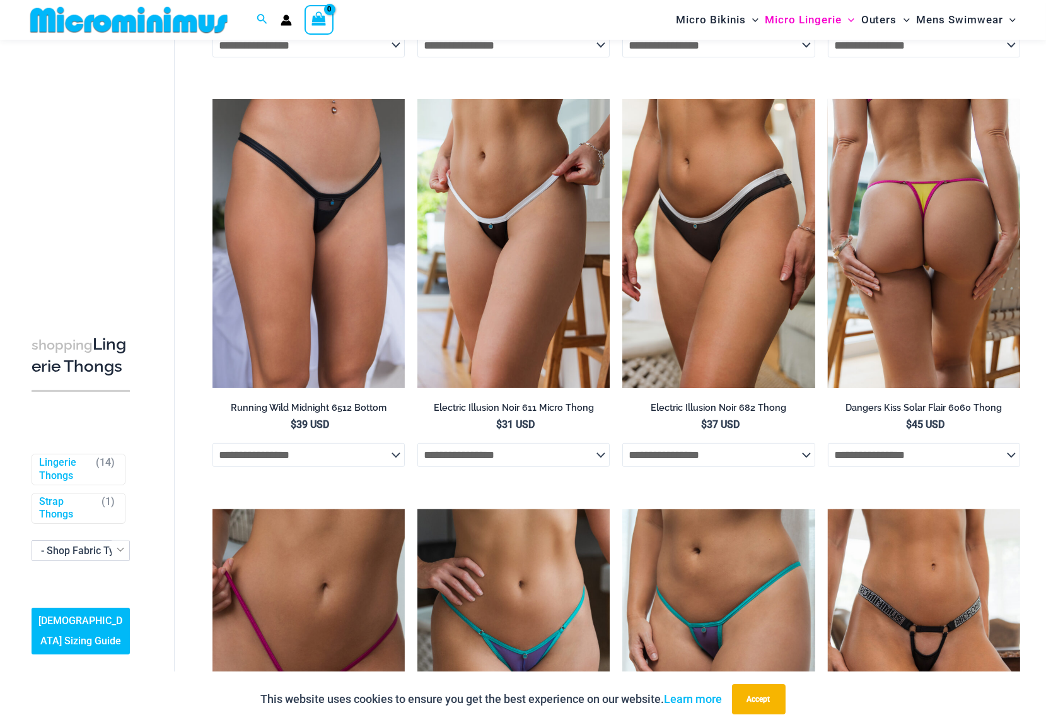
scroll to position [661, 0]
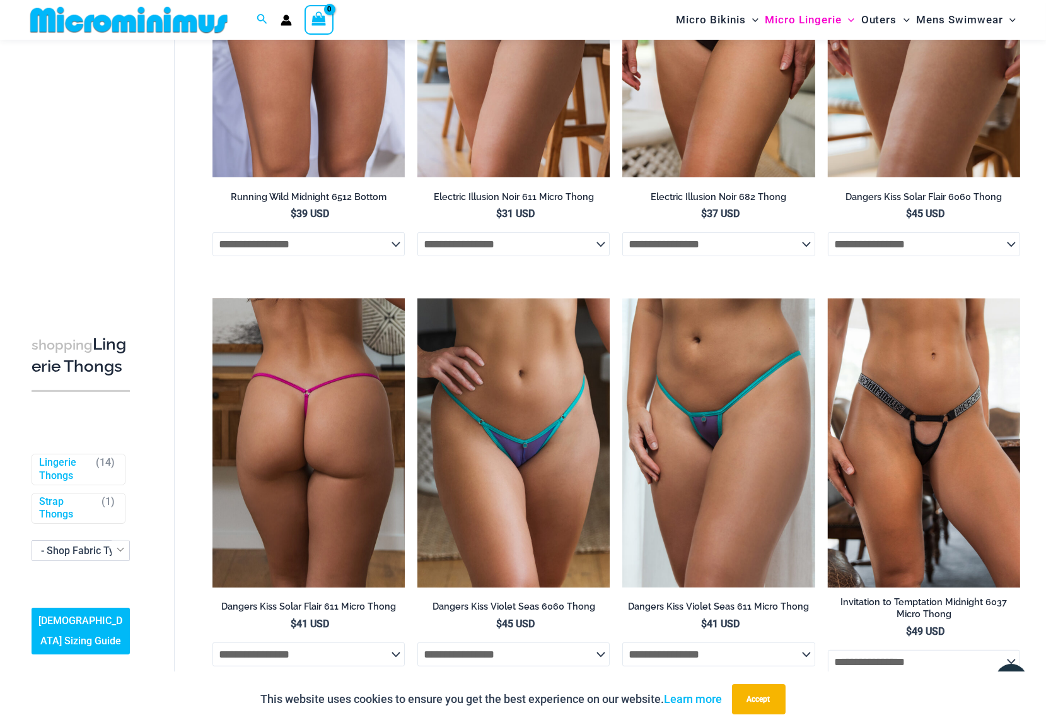
click at [307, 378] on img at bounding box center [309, 442] width 192 height 289
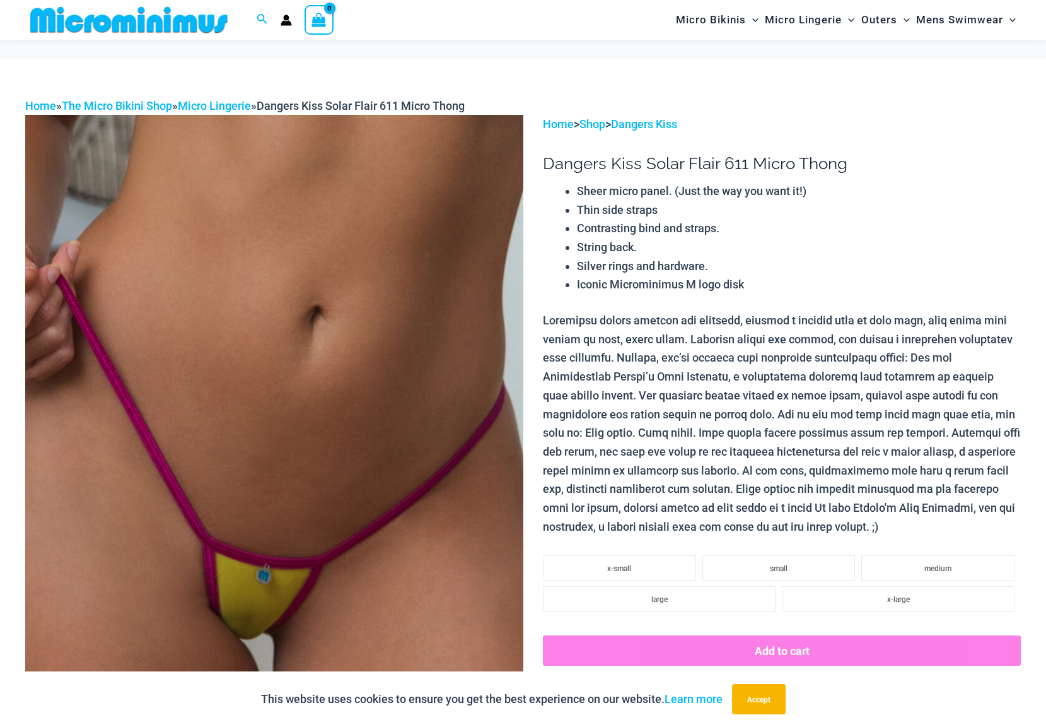
scroll to position [371, 0]
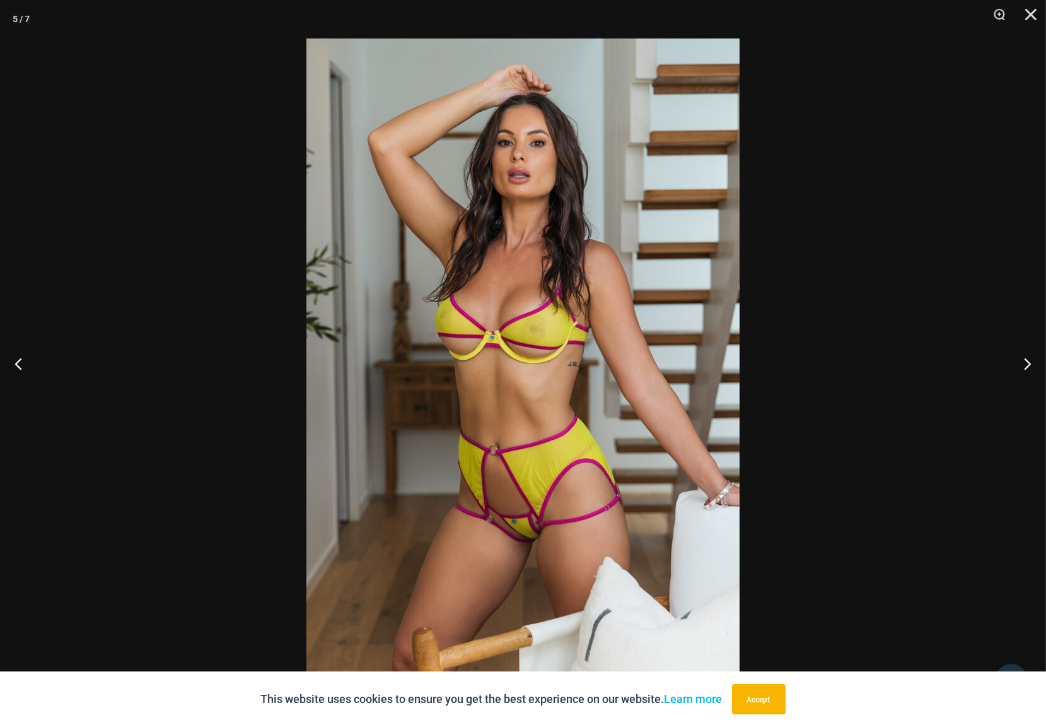
drag, startPoint x: 601, startPoint y: 471, endPoint x: 611, endPoint y: 474, distance: 10.2
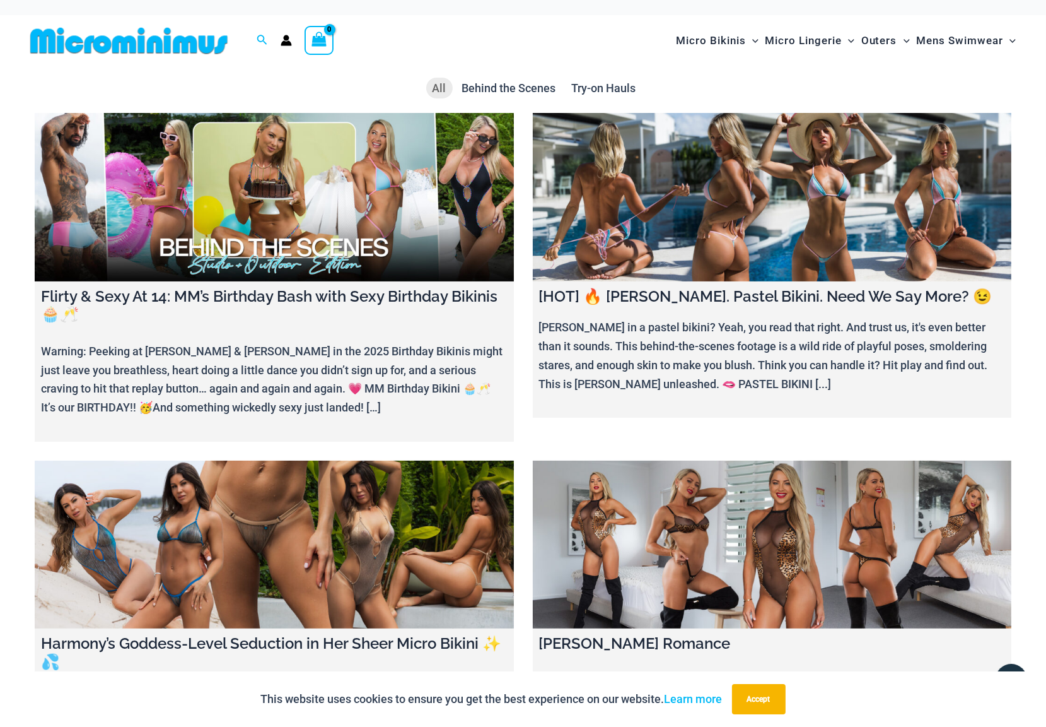
click at [303, 245] on link at bounding box center [274, 197] width 479 height 168
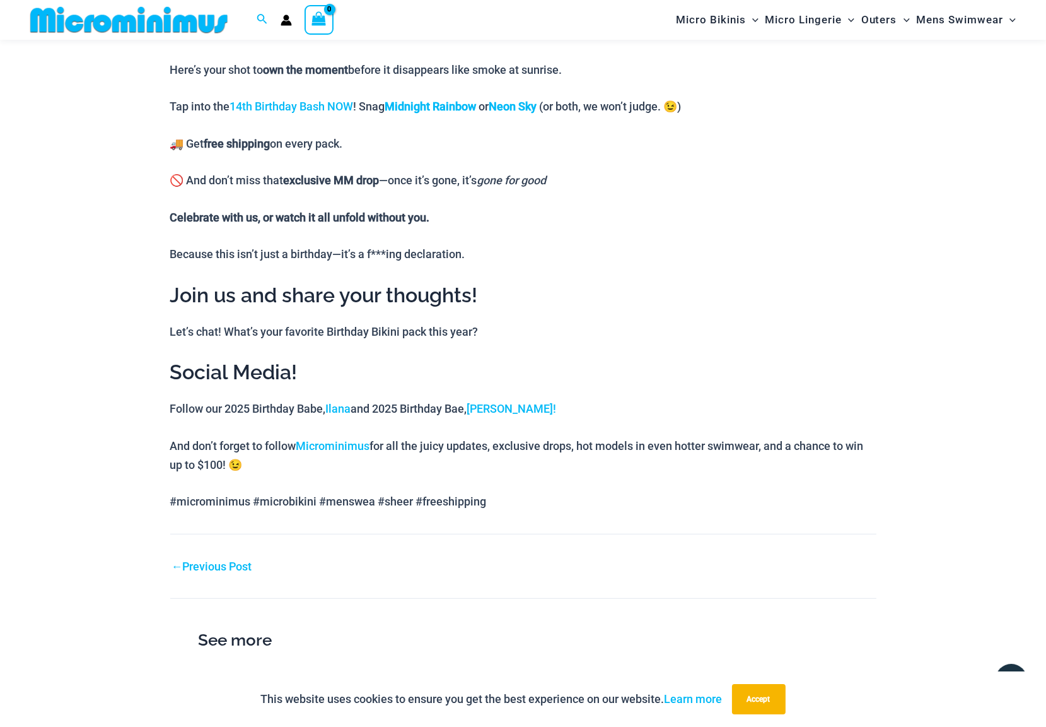
scroll to position [1159, 0]
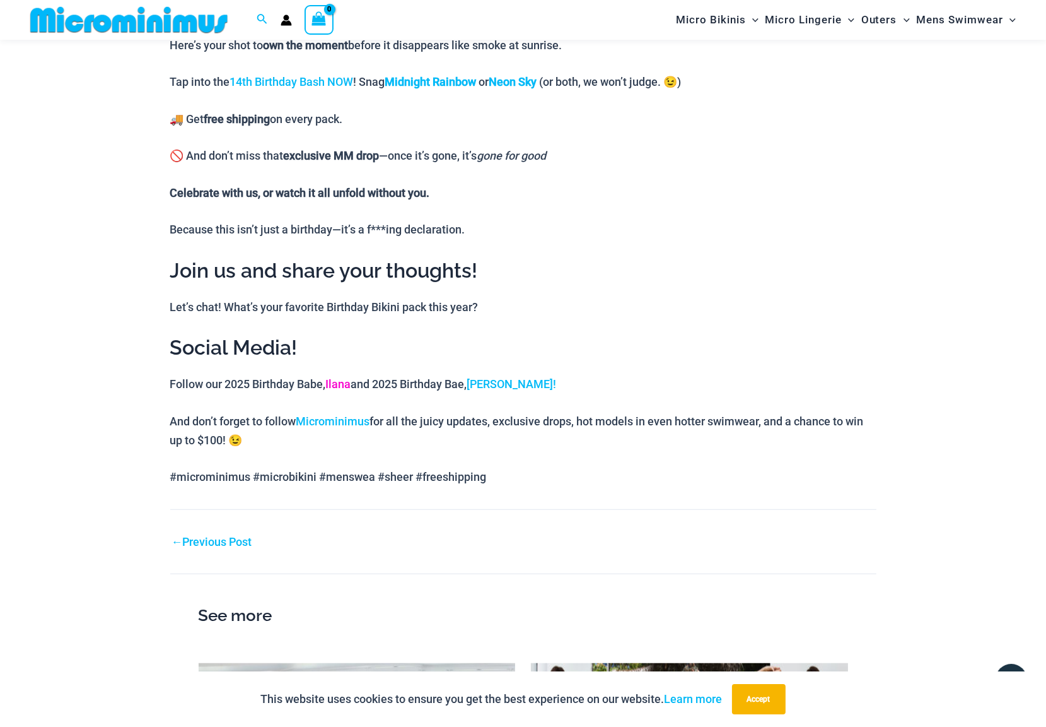
click at [351, 383] on link "Ilana" at bounding box center [338, 383] width 25 height 13
